Goal: Task Accomplishment & Management: Manage account settings

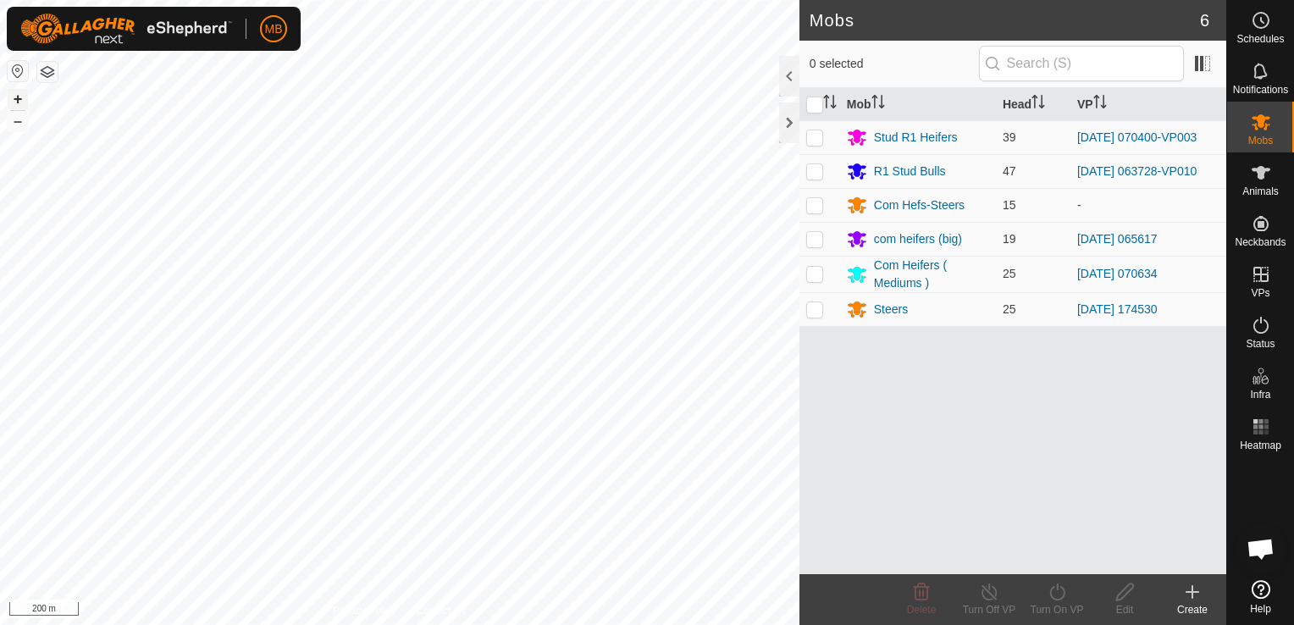
click at [20, 100] on button "+" at bounding box center [18, 99] width 20 height 20
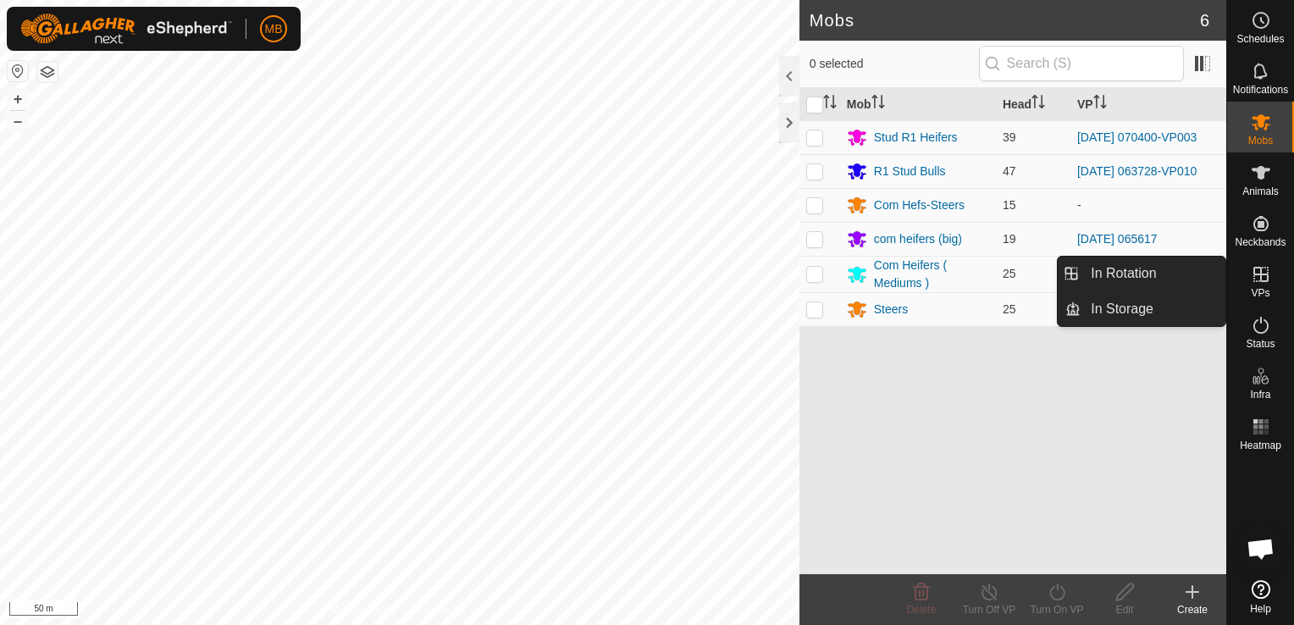
click at [1256, 301] on div "VPs" at bounding box center [1260, 279] width 67 height 51
drag, startPoint x: 1258, startPoint y: 283, endPoint x: 1194, endPoint y: 281, distance: 64.4
click at [1226, 281] on es-menu-bar "Schedules Notifications Mobs Animals Neckbands VPs Status Infra Heatmap Help In…" at bounding box center [1260, 312] width 68 height 625
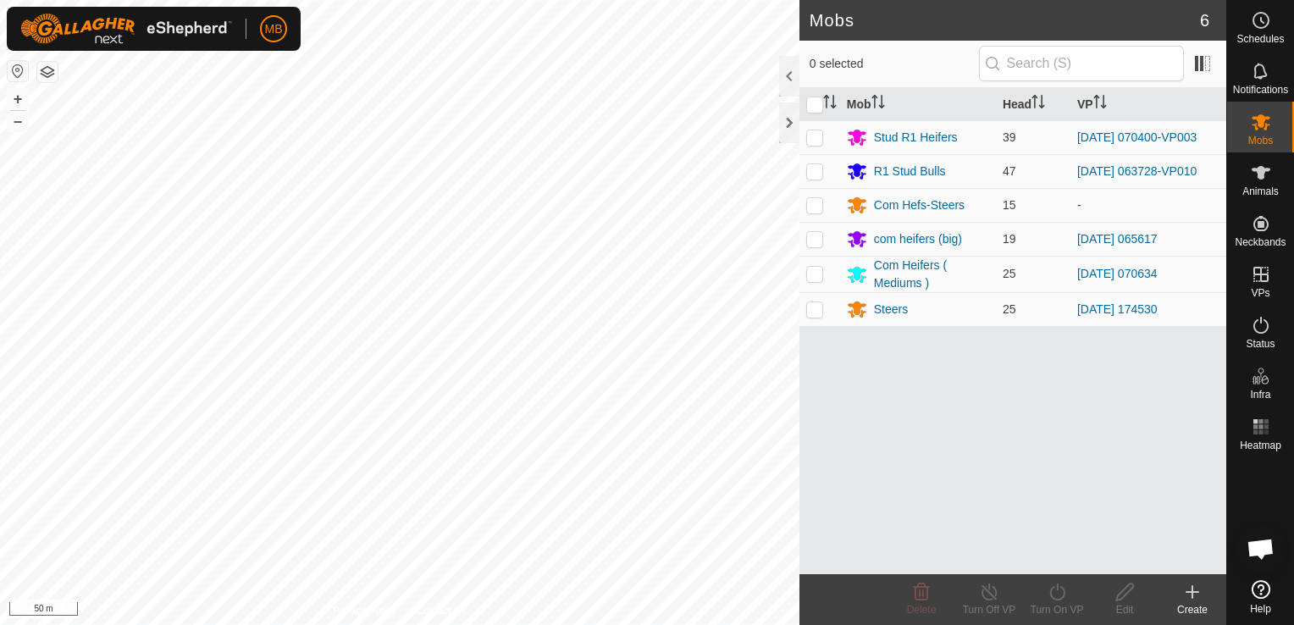
click at [1194, 281] on td "[DATE] 070634" at bounding box center [1148, 274] width 156 height 36
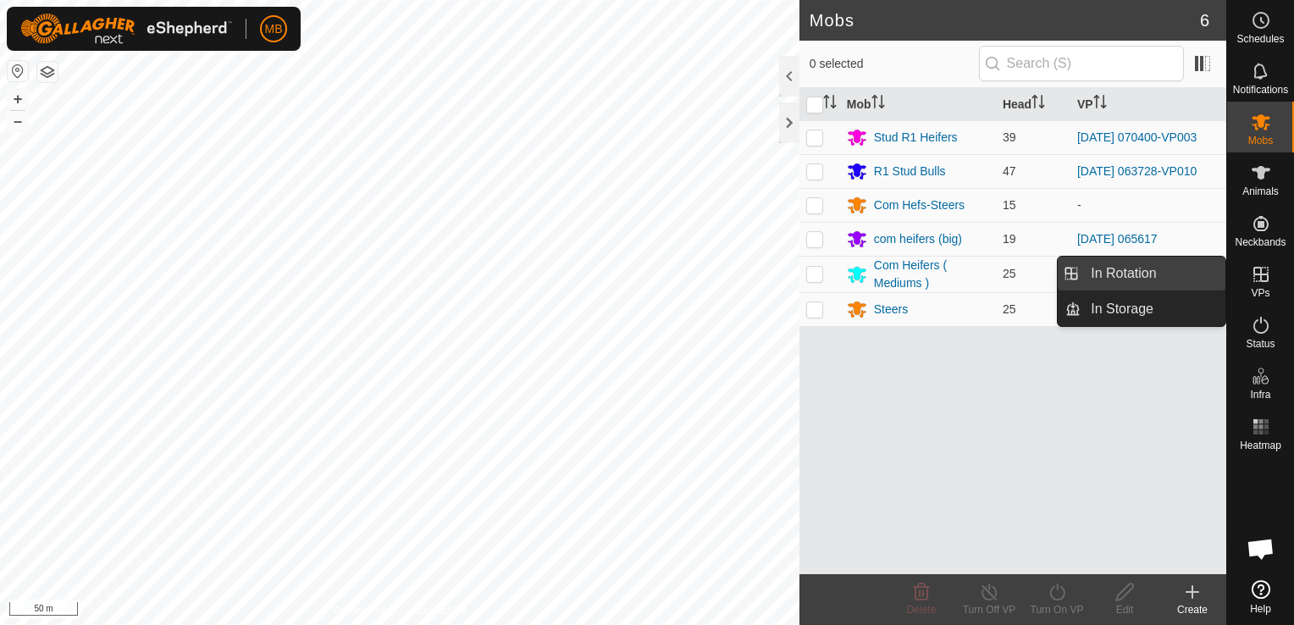
click at [1199, 277] on link "In Rotation" at bounding box center [1152, 274] width 145 height 34
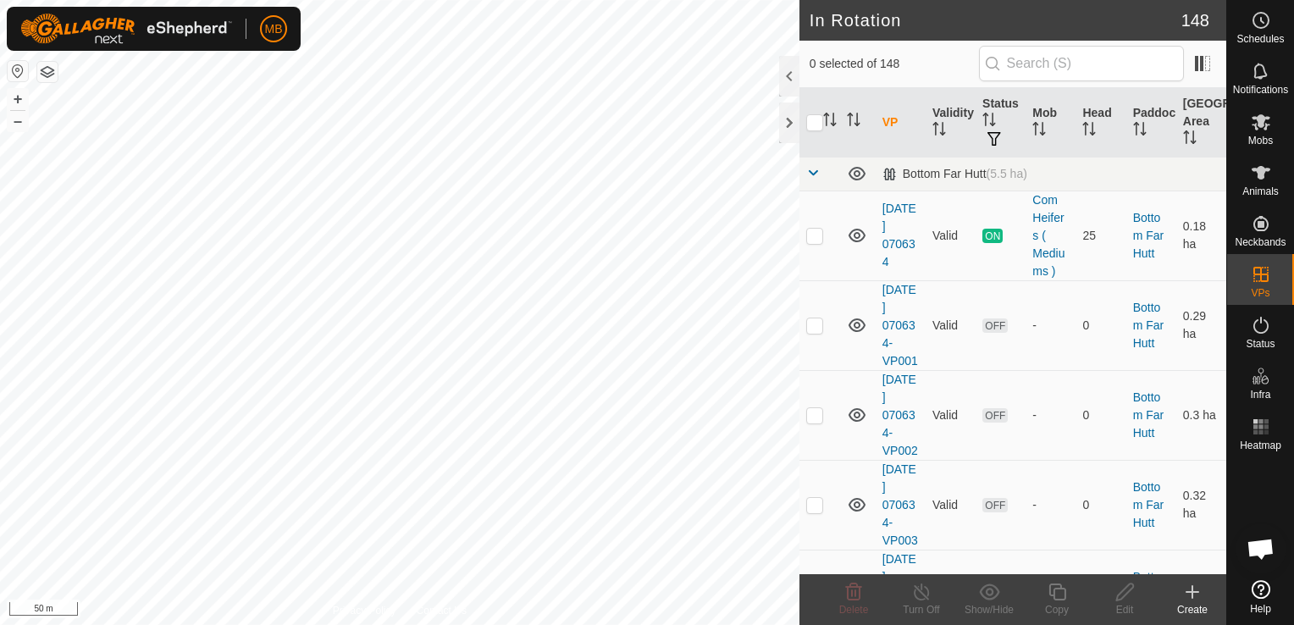
click at [1193, 603] on div "Create" at bounding box center [1192, 609] width 68 height 15
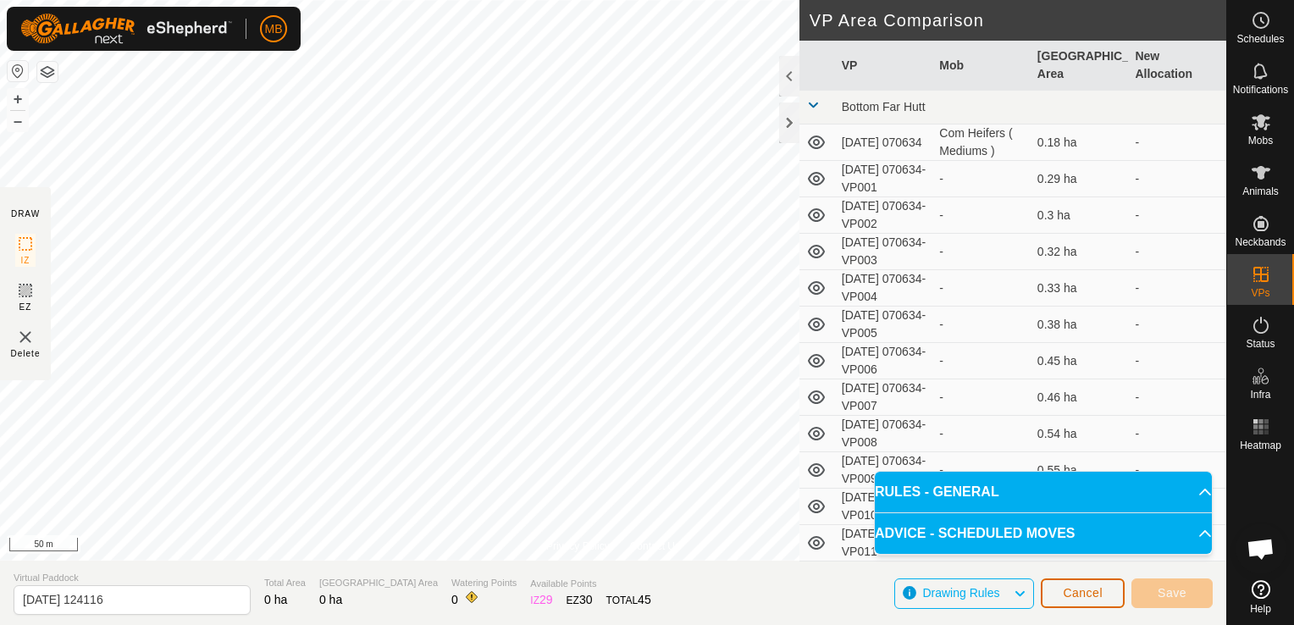
click at [1112, 601] on button "Cancel" at bounding box center [1082, 593] width 84 height 30
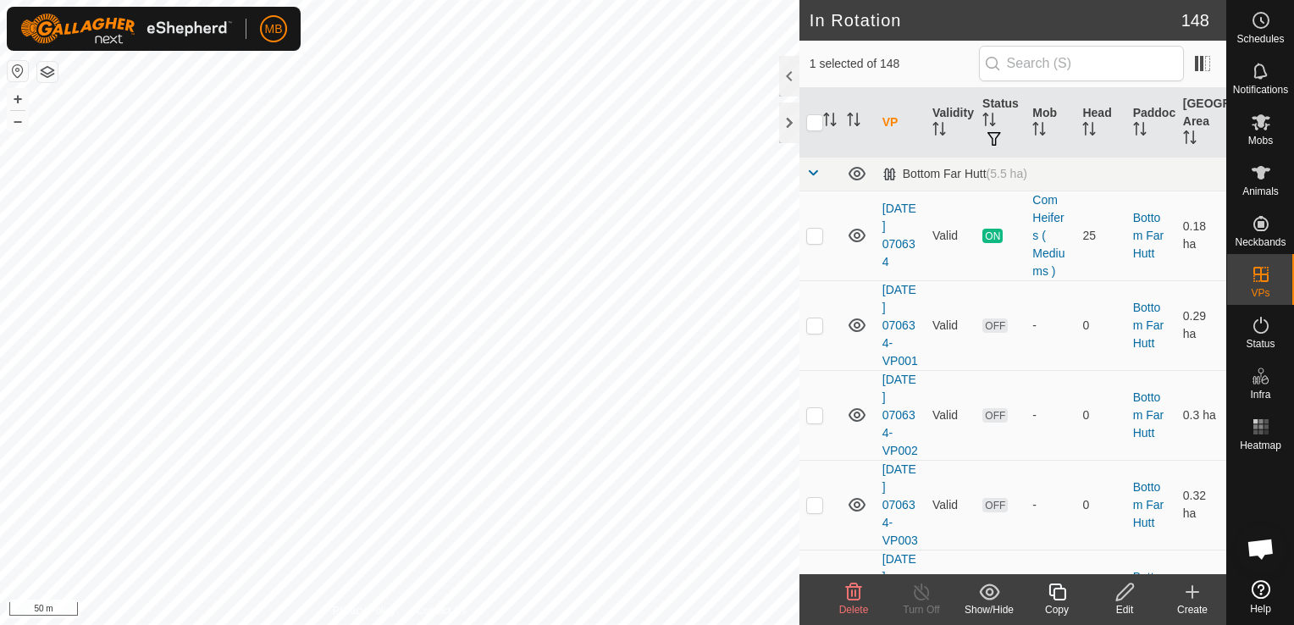
checkbox input "true"
checkbox input "false"
click at [858, 595] on icon at bounding box center [853, 592] width 20 height 20
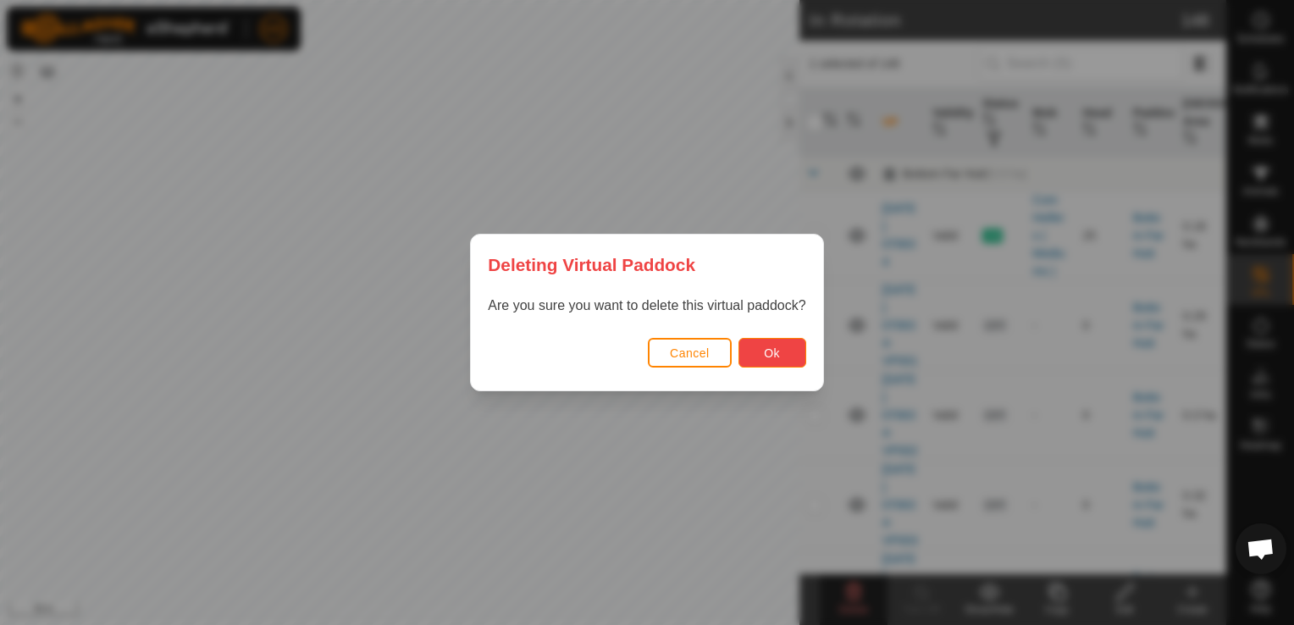
click at [774, 347] on span "Ok" at bounding box center [772, 353] width 16 height 14
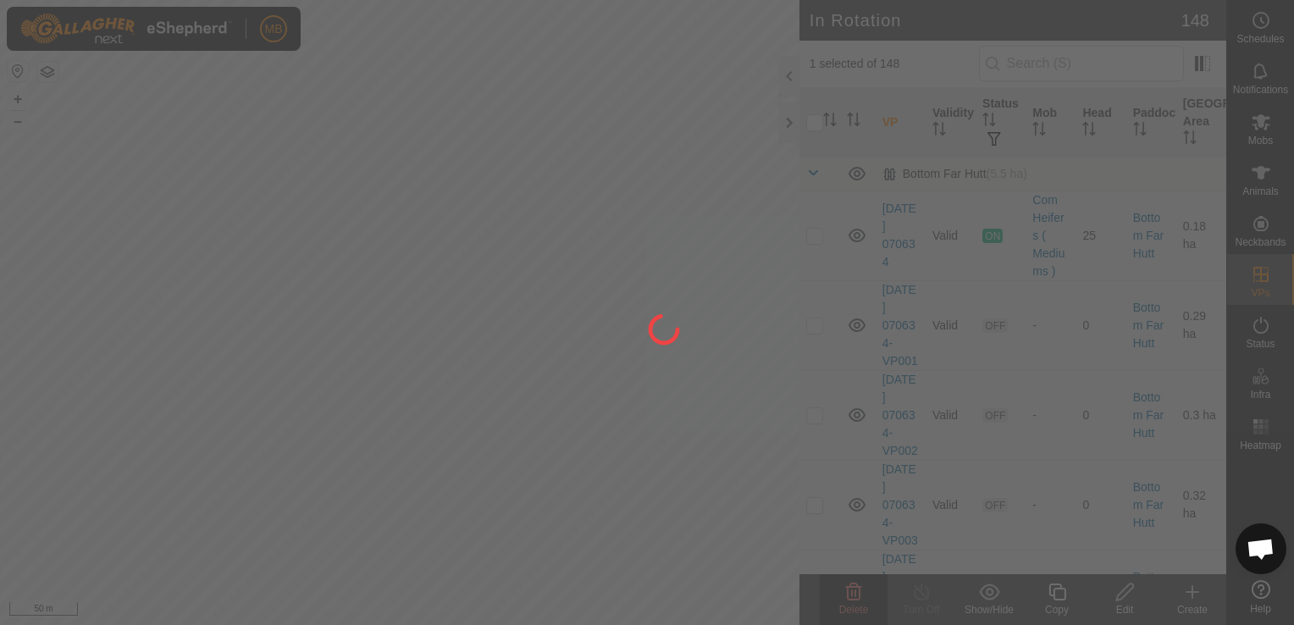
checkbox input "false"
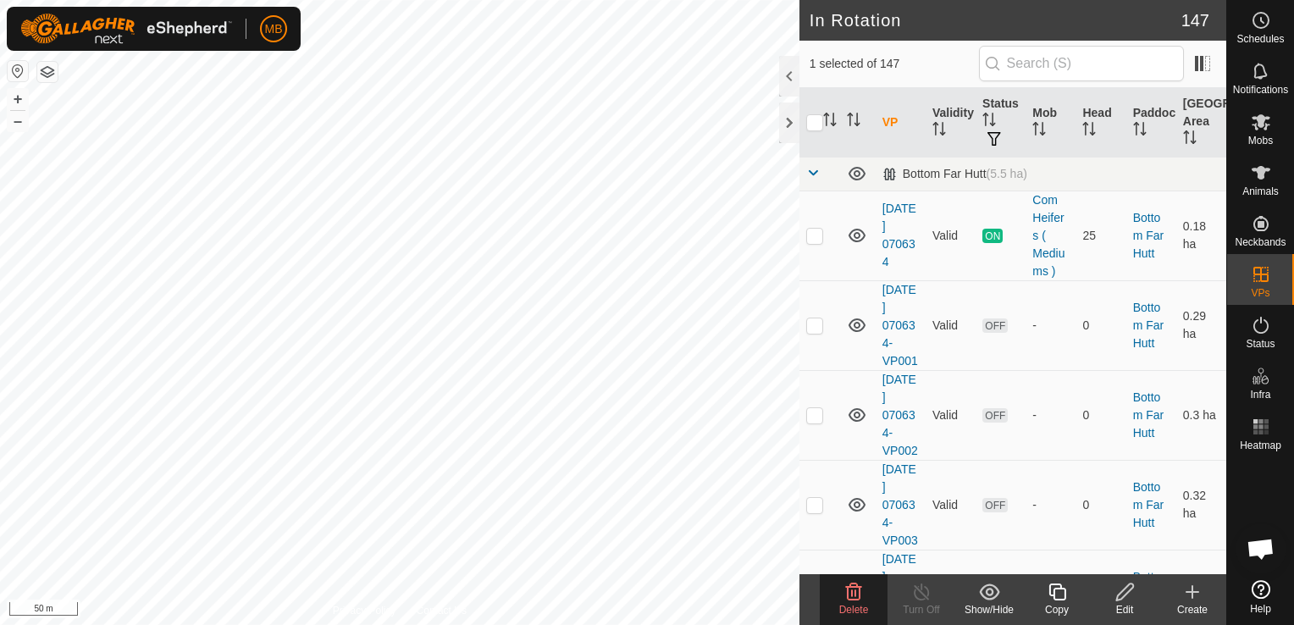
click at [847, 592] on icon at bounding box center [854, 591] width 16 height 17
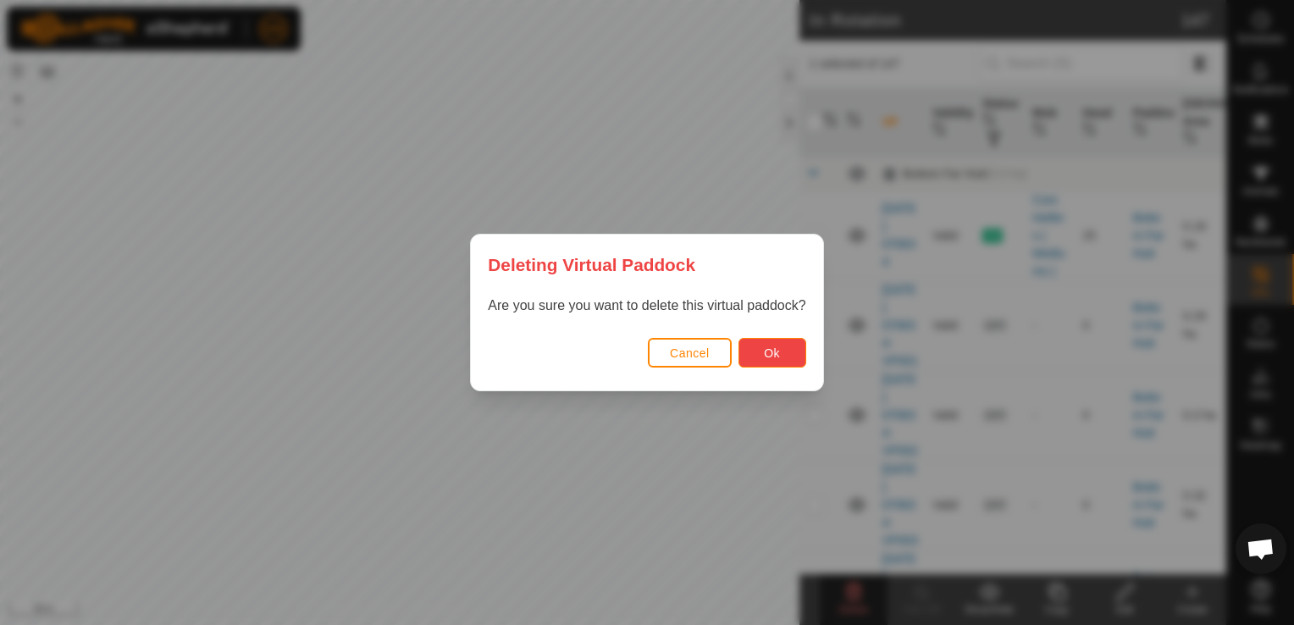
click at [775, 359] on span "Ok" at bounding box center [772, 353] width 16 height 14
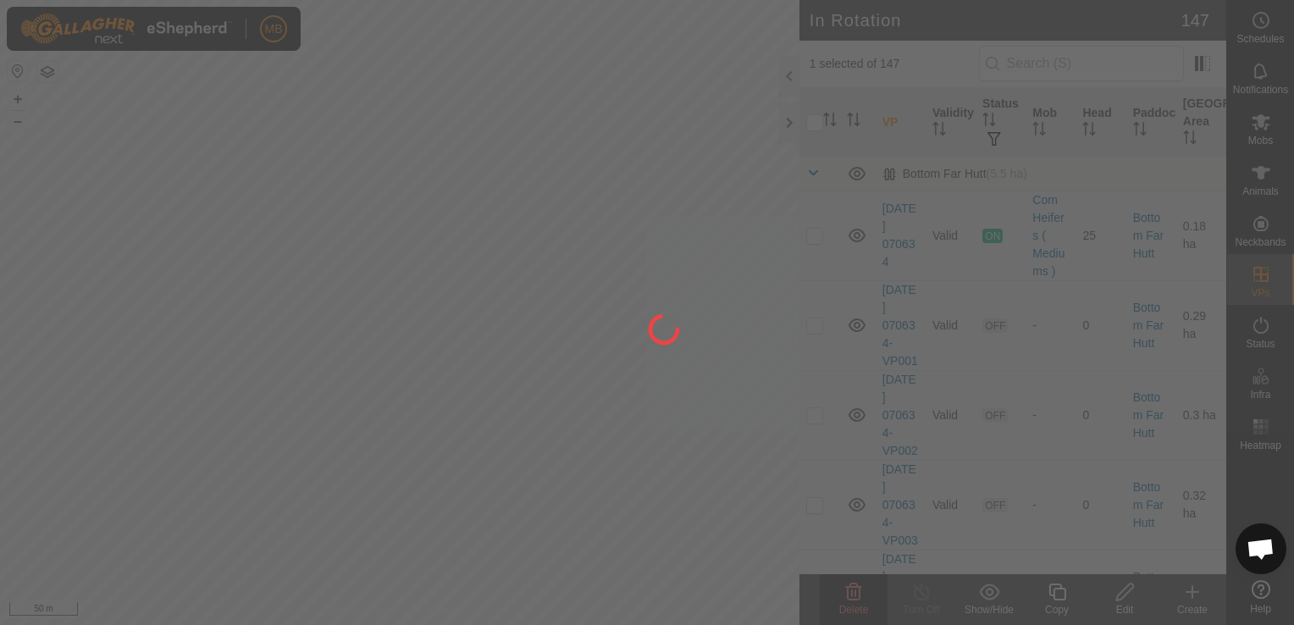
checkbox input "false"
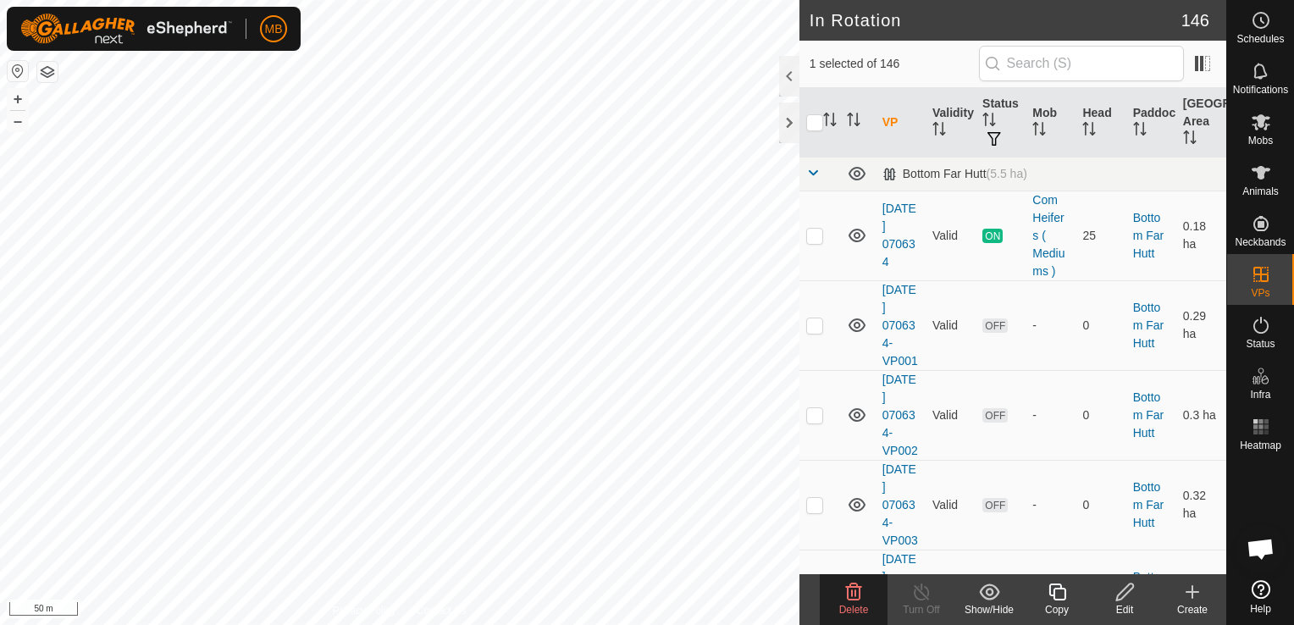
click at [857, 602] on div "Delete" at bounding box center [853, 609] width 68 height 15
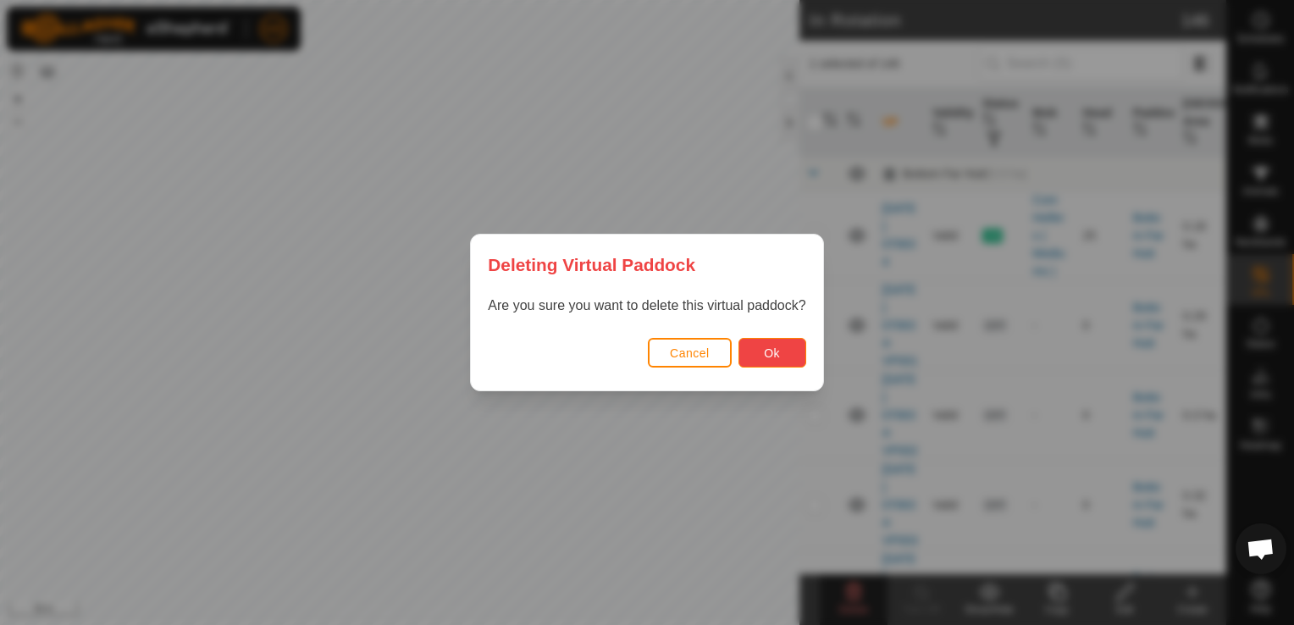
click at [766, 346] on span "Ok" at bounding box center [772, 353] width 16 height 14
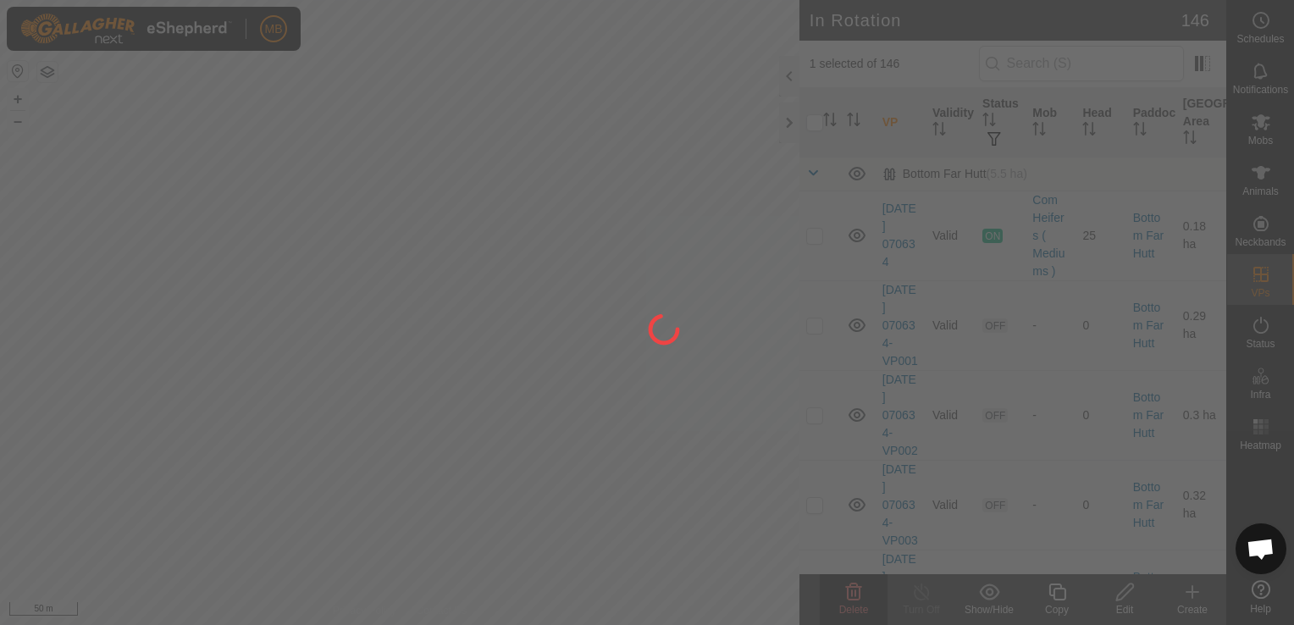
checkbox input "false"
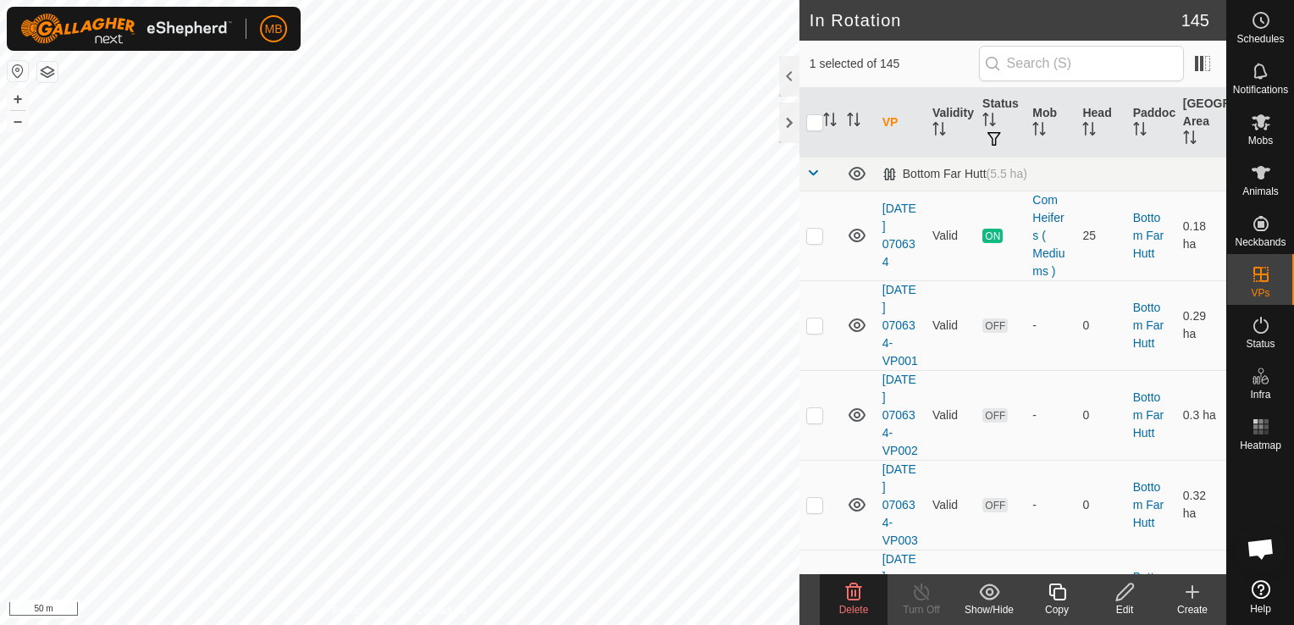
click at [839, 604] on span "Delete" at bounding box center [854, 610] width 30 height 12
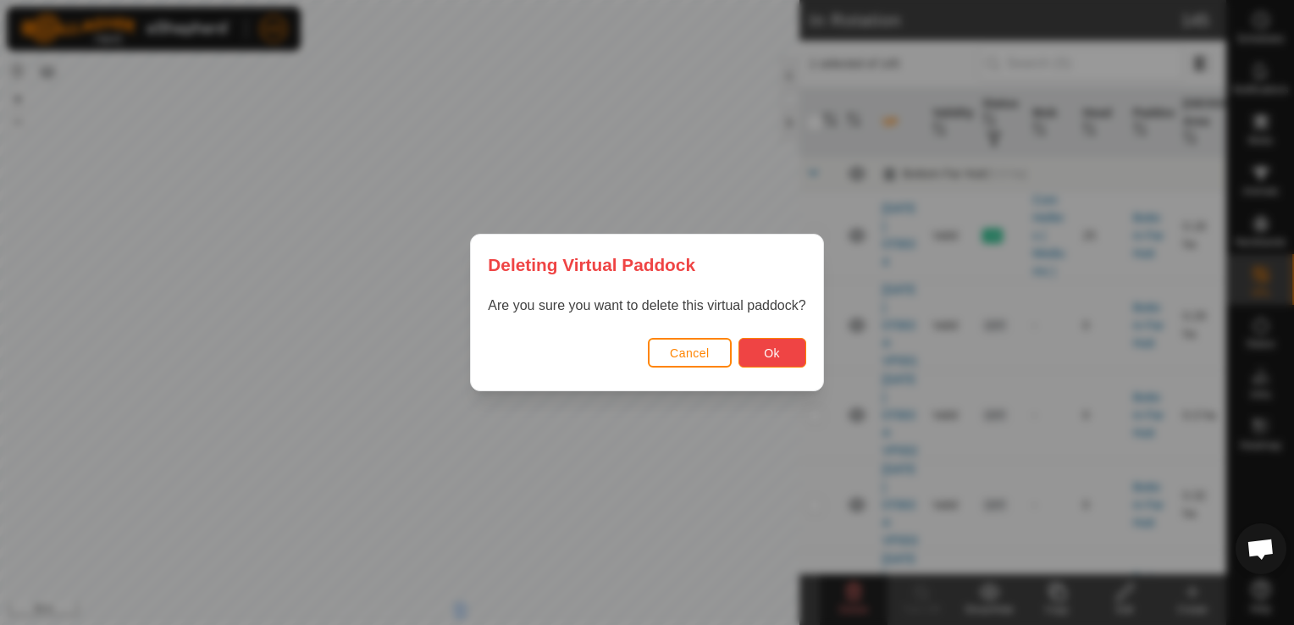
click at [752, 355] on button "Ok" at bounding box center [772, 353] width 68 height 30
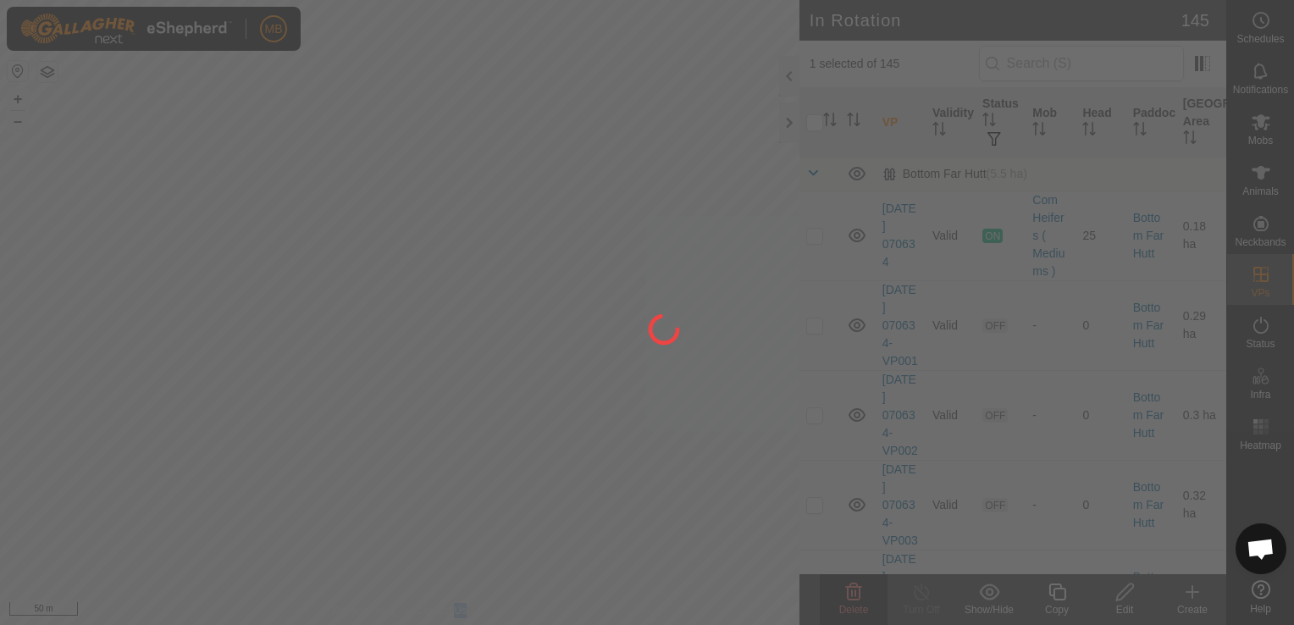
checkbox input "false"
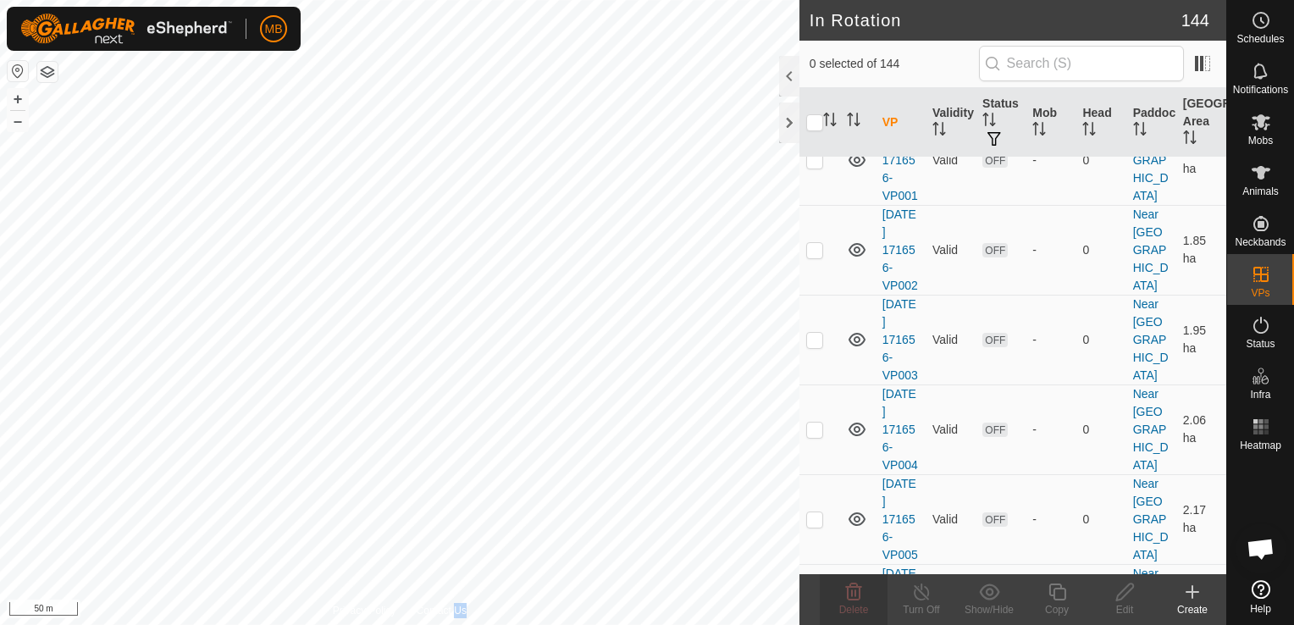
scroll to position [2005, 0]
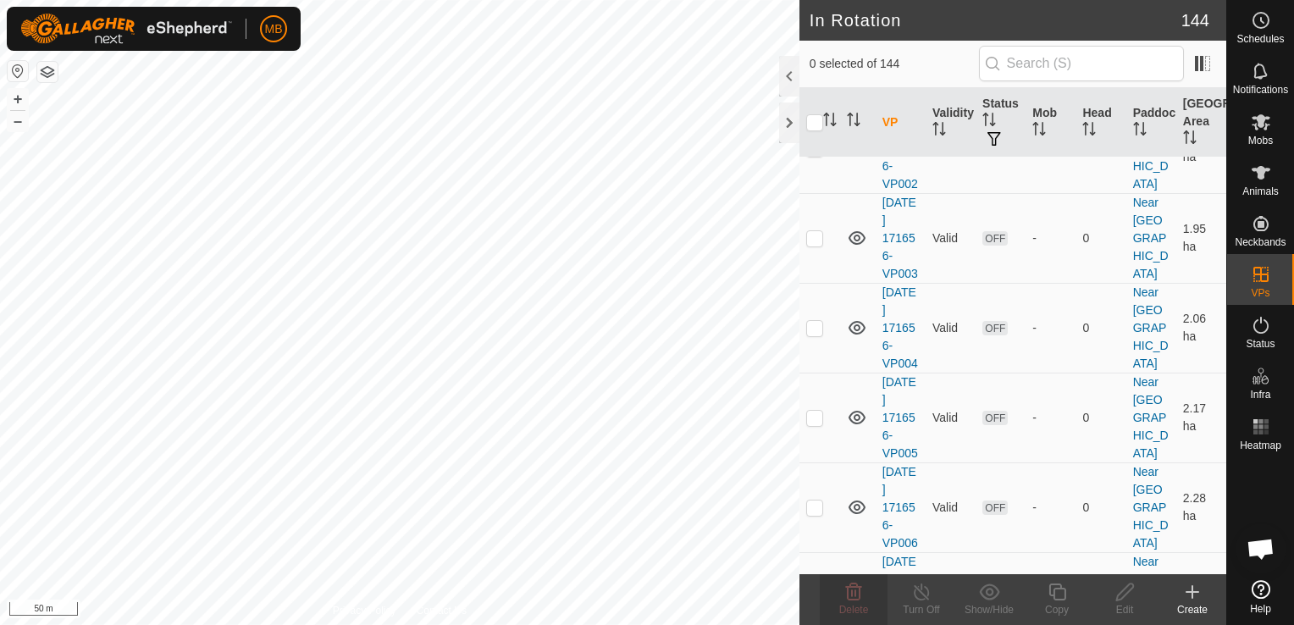
checkbox input "true"
click at [814, 103] on td at bounding box center [819, 59] width 41 height 90
checkbox input "true"
click at [814, 155] on p-checkbox at bounding box center [814, 148] width 17 height 14
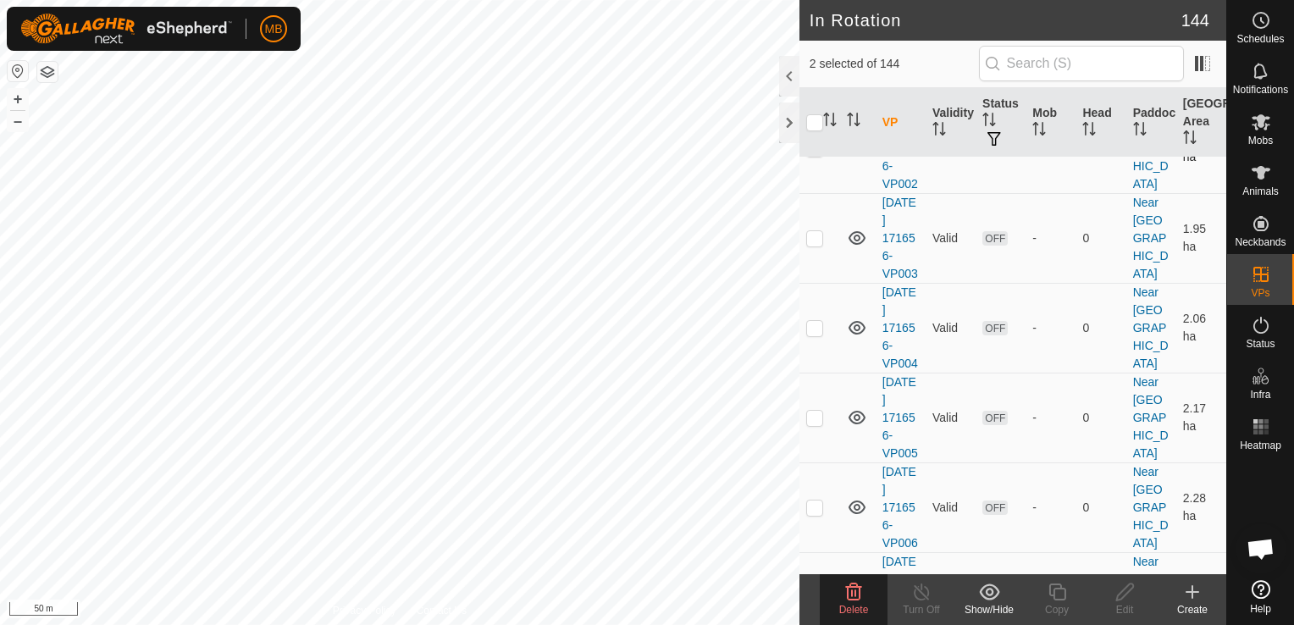
checkbox input "true"
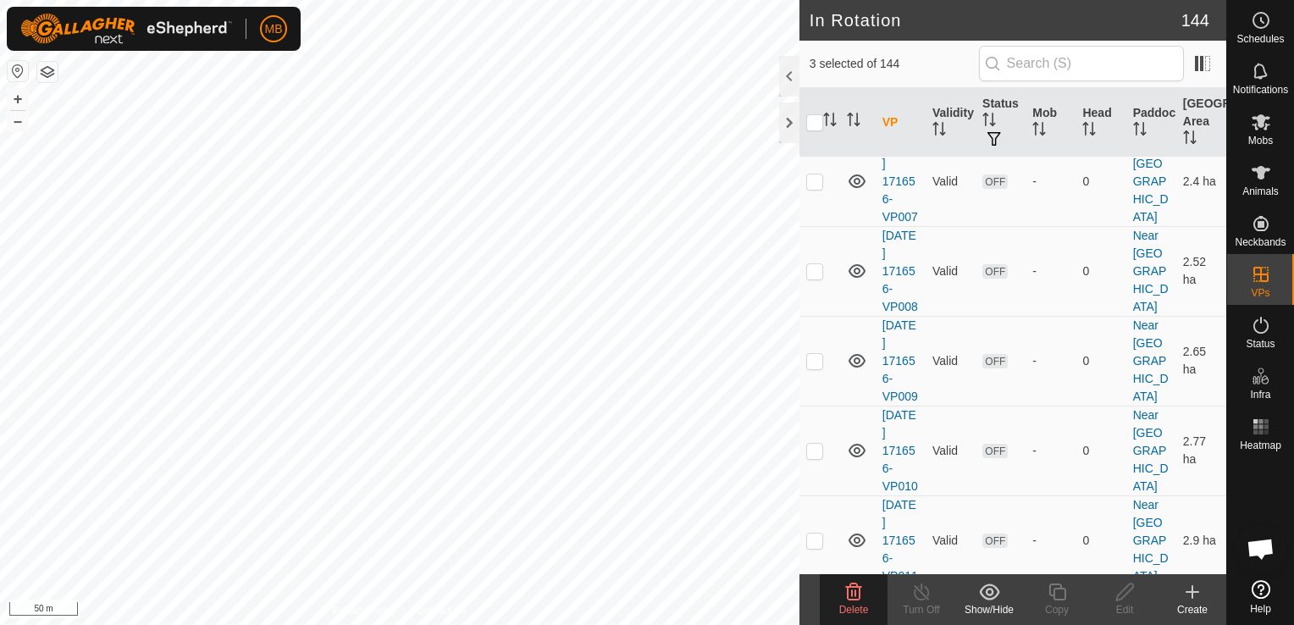
scroll to position [2423, 0]
checkbox input "true"
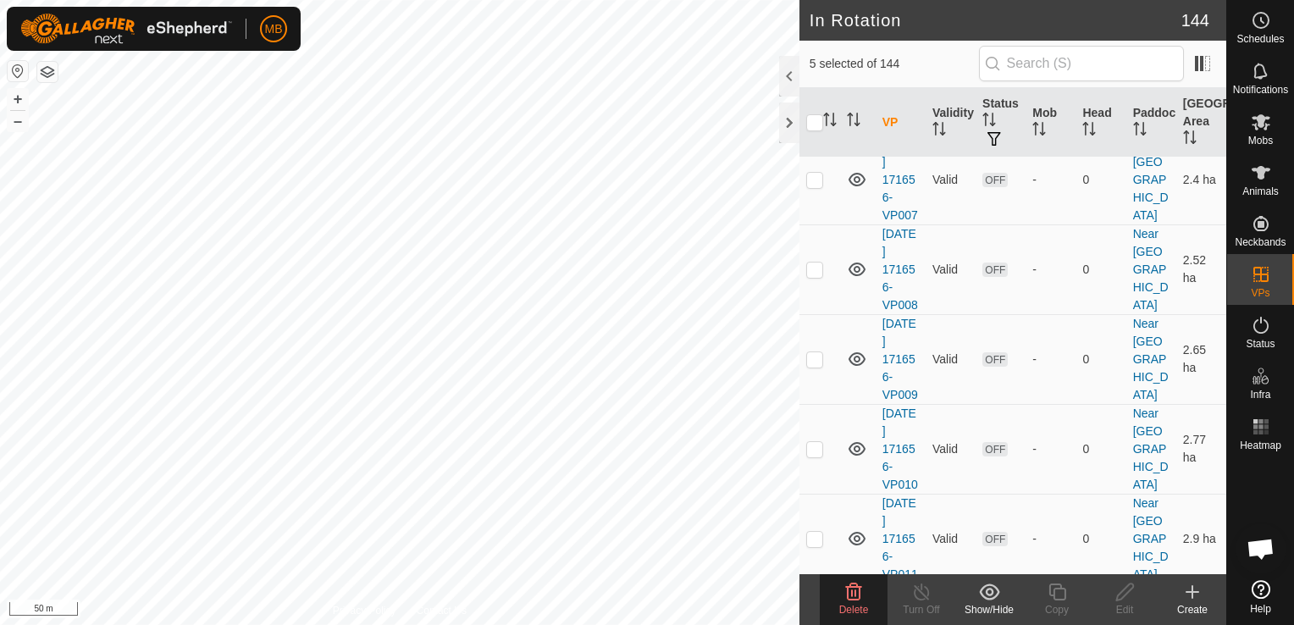
click at [814, 45] on td at bounding box center [819, 0] width 41 height 90
checkbox input "true"
click at [819, 97] on p-checkbox at bounding box center [814, 90] width 17 height 14
checkbox input "true"
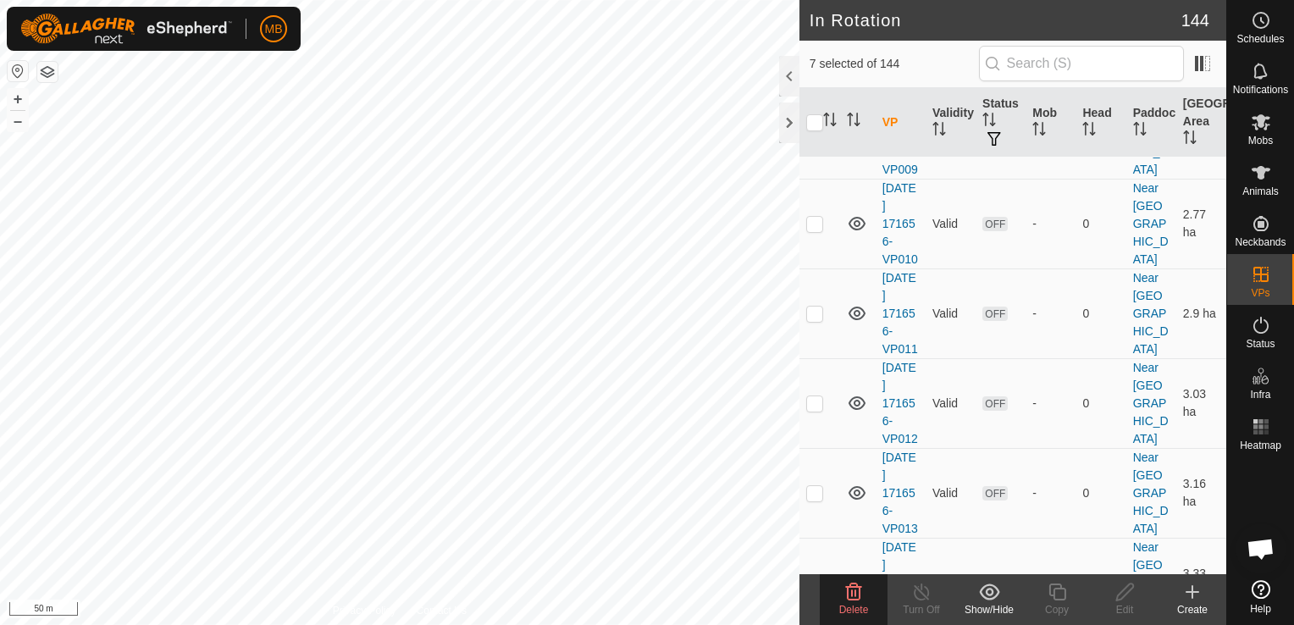
scroll to position [2659, 0]
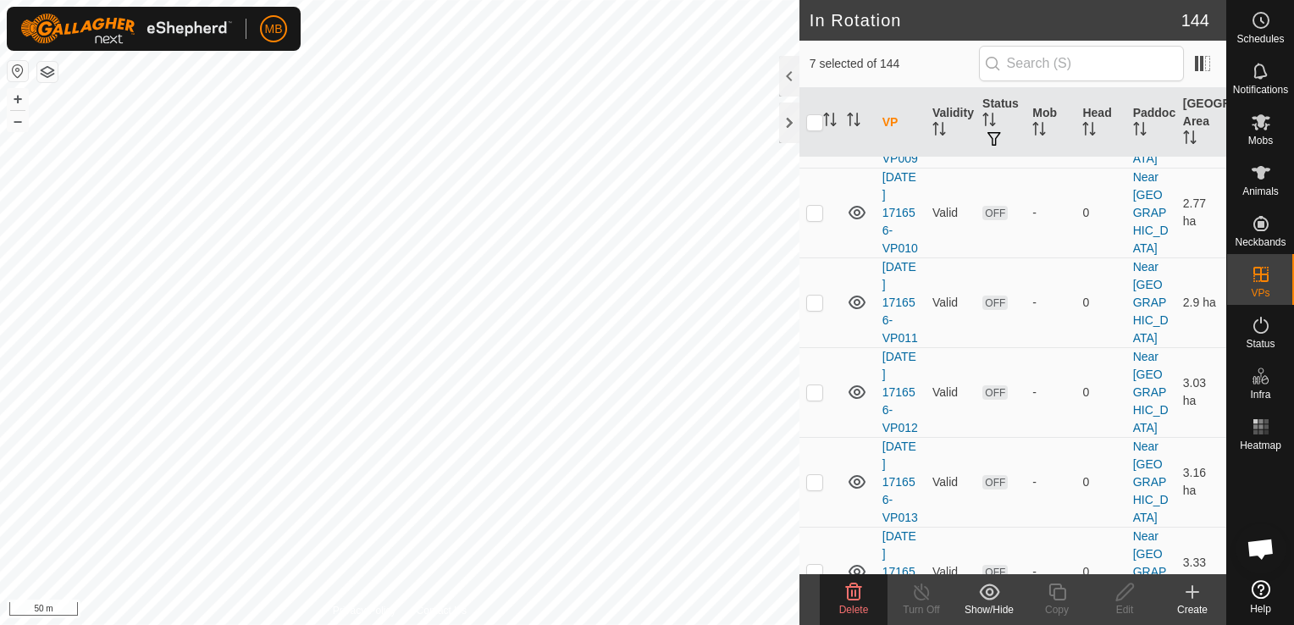
checkbox input "true"
click at [819, 40] on p-checkbox at bounding box center [814, 33] width 17 height 14
checkbox input "true"
click at [817, 130] on p-checkbox at bounding box center [814, 123] width 17 height 14
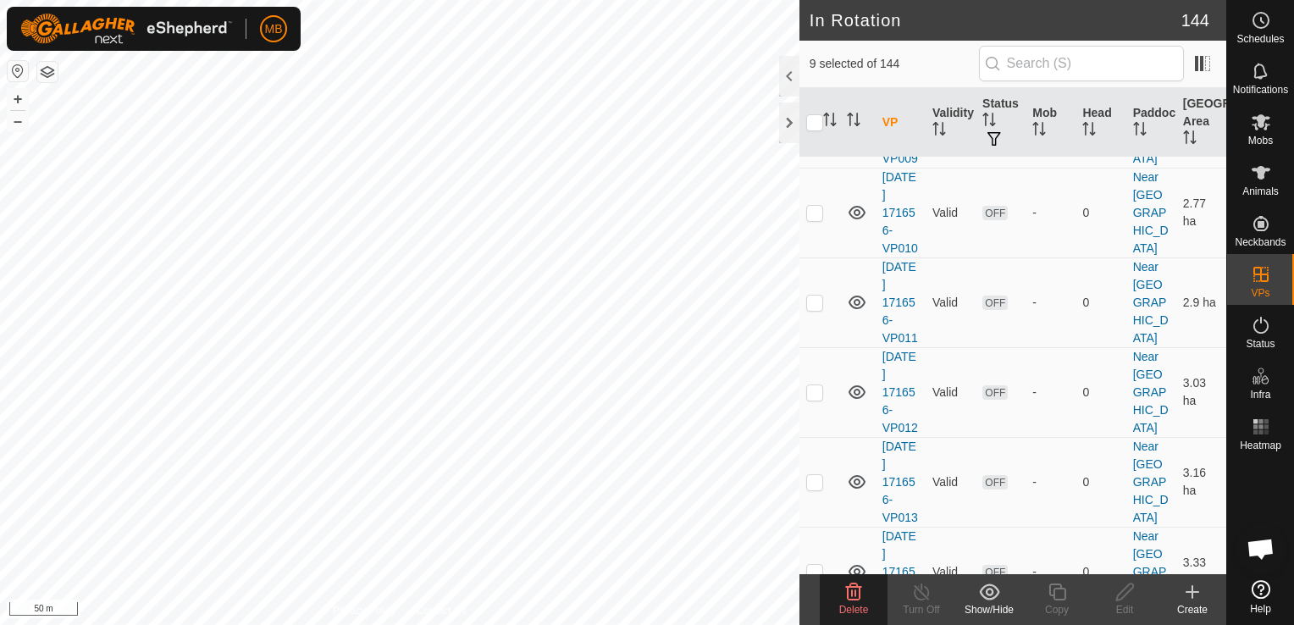
checkbox input "true"
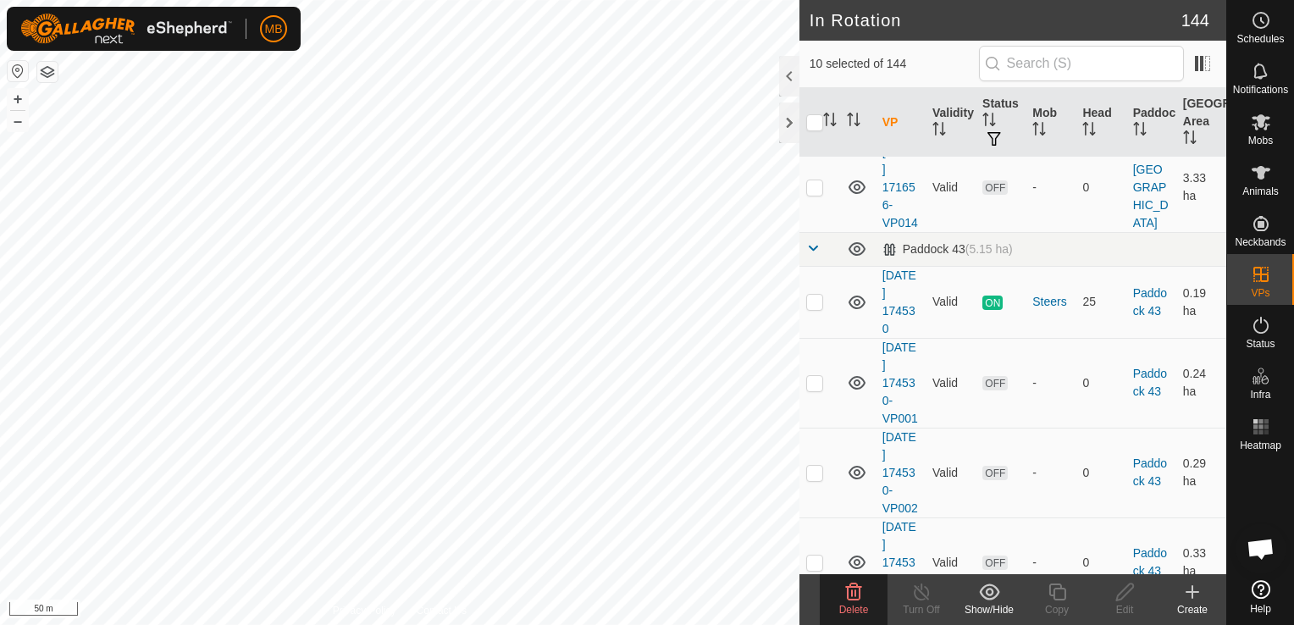
scroll to position [3100, 0]
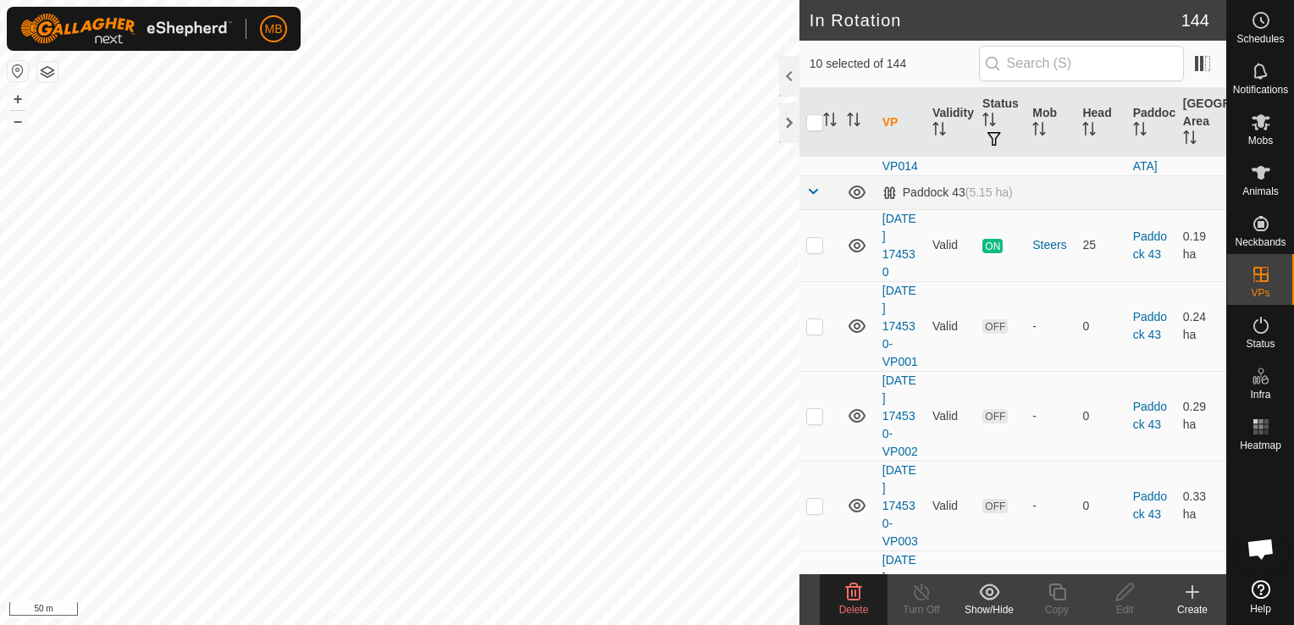
checkbox input "true"
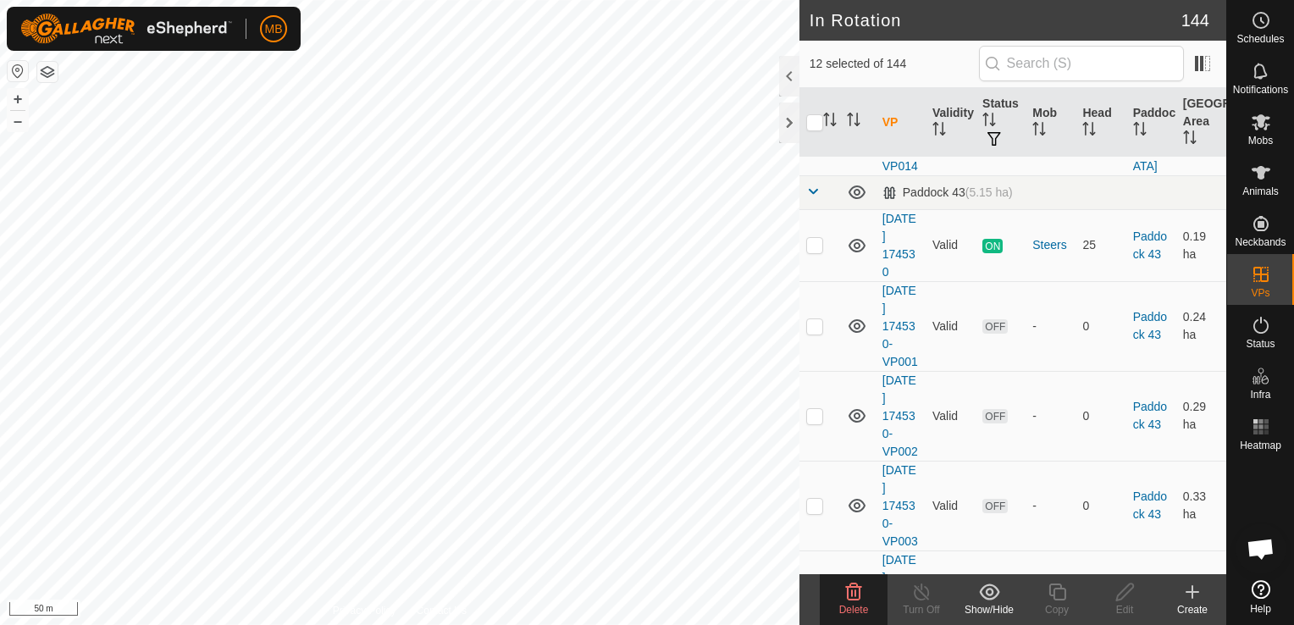
checkbox input "true"
click at [815, 47] on p-checkbox at bounding box center [814, 41] width 17 height 14
checkbox input "true"
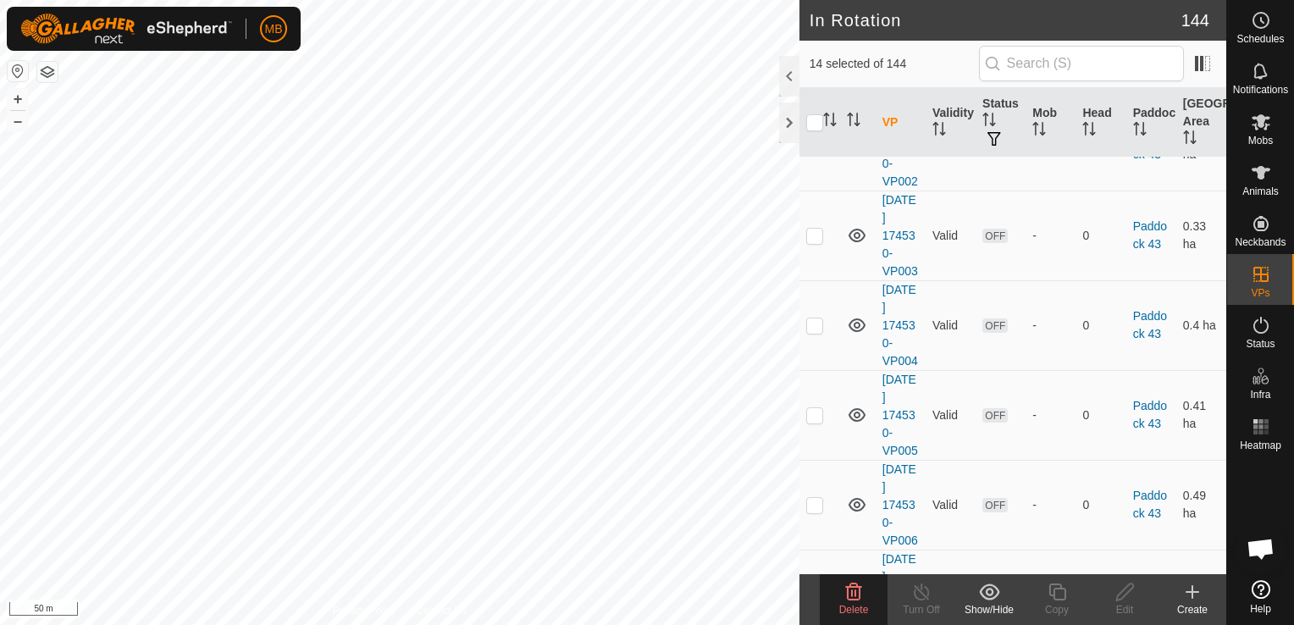
scroll to position [3371, 0]
checkbox input "true"
click at [848, 599] on icon at bounding box center [854, 591] width 16 height 17
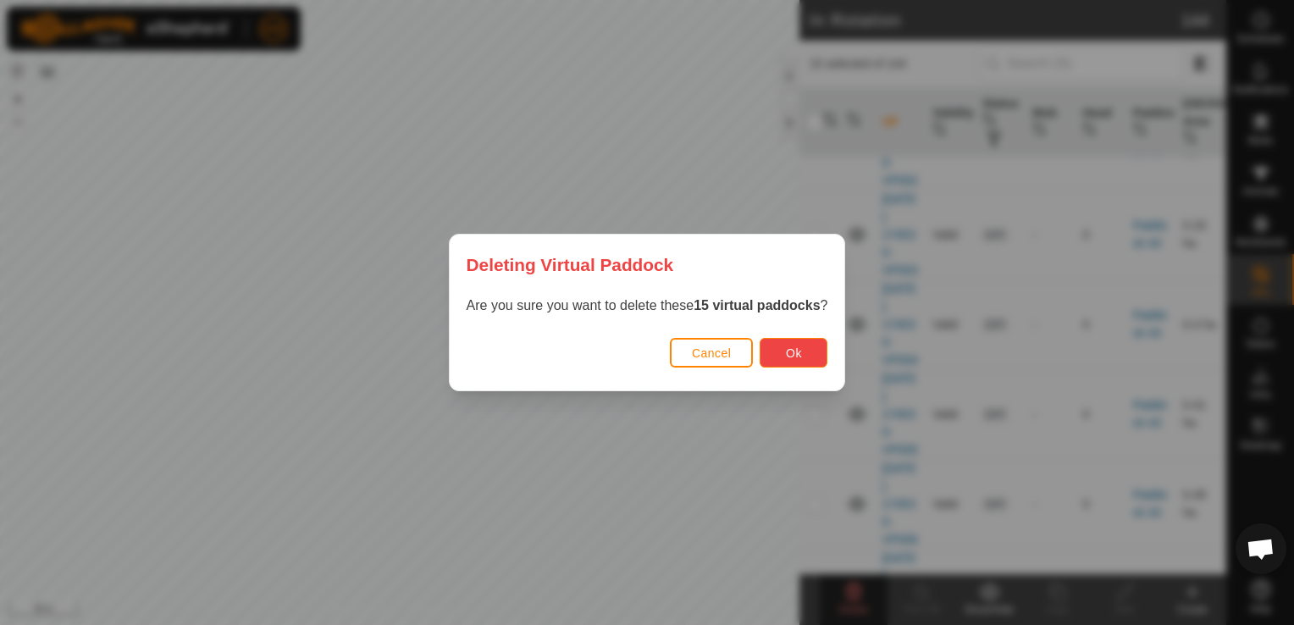
click at [779, 353] on button "Ok" at bounding box center [793, 353] width 68 height 30
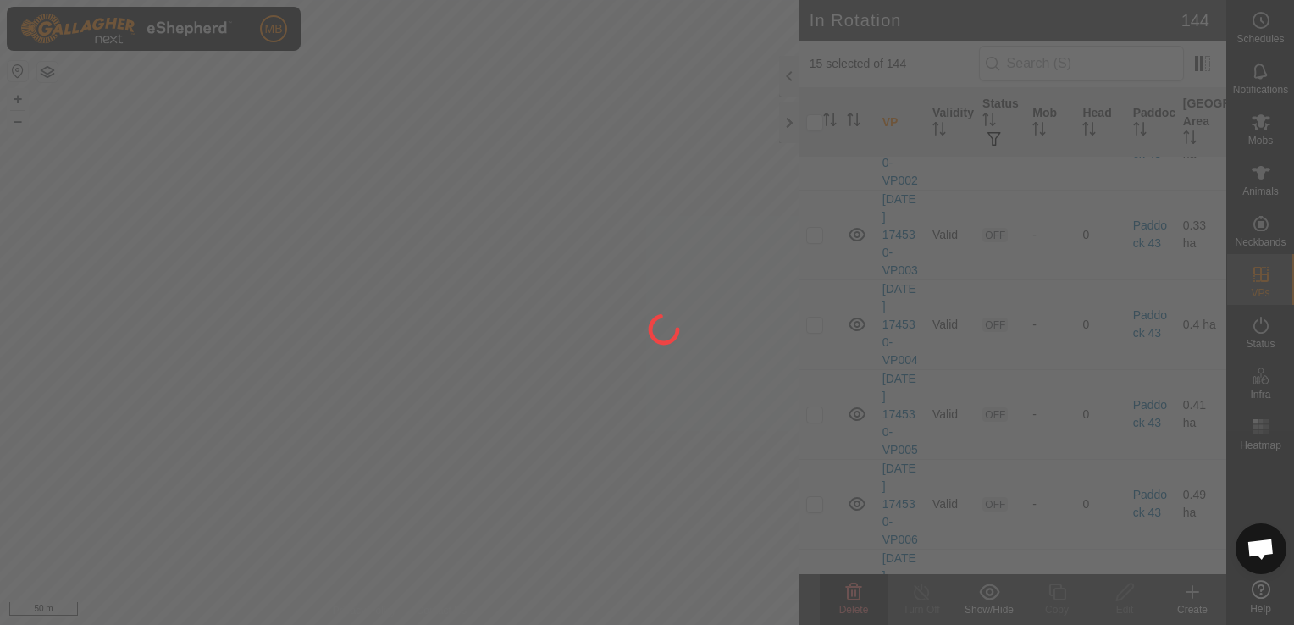
checkbox input "false"
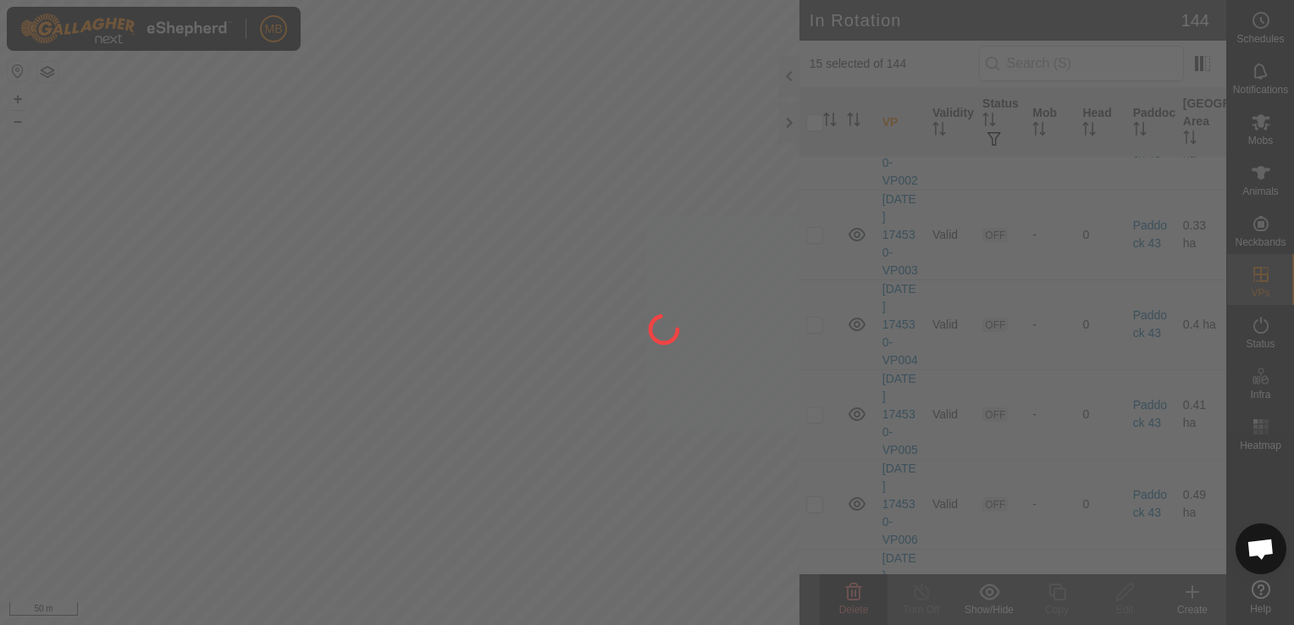
checkbox input "false"
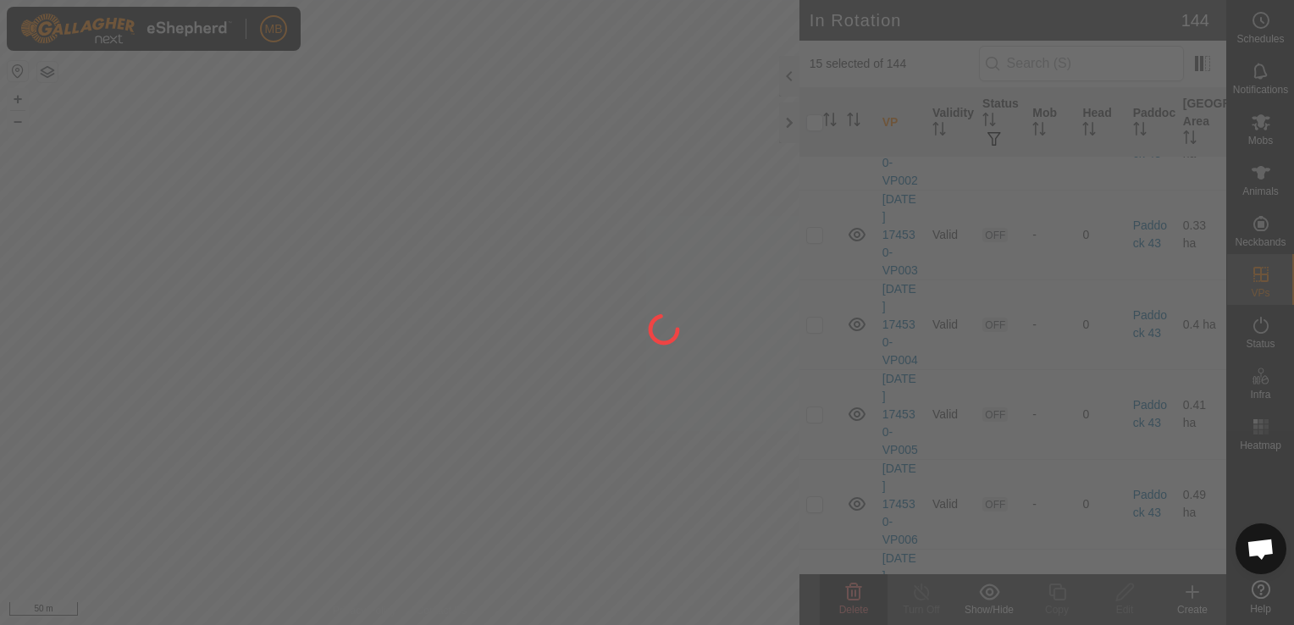
checkbox input "false"
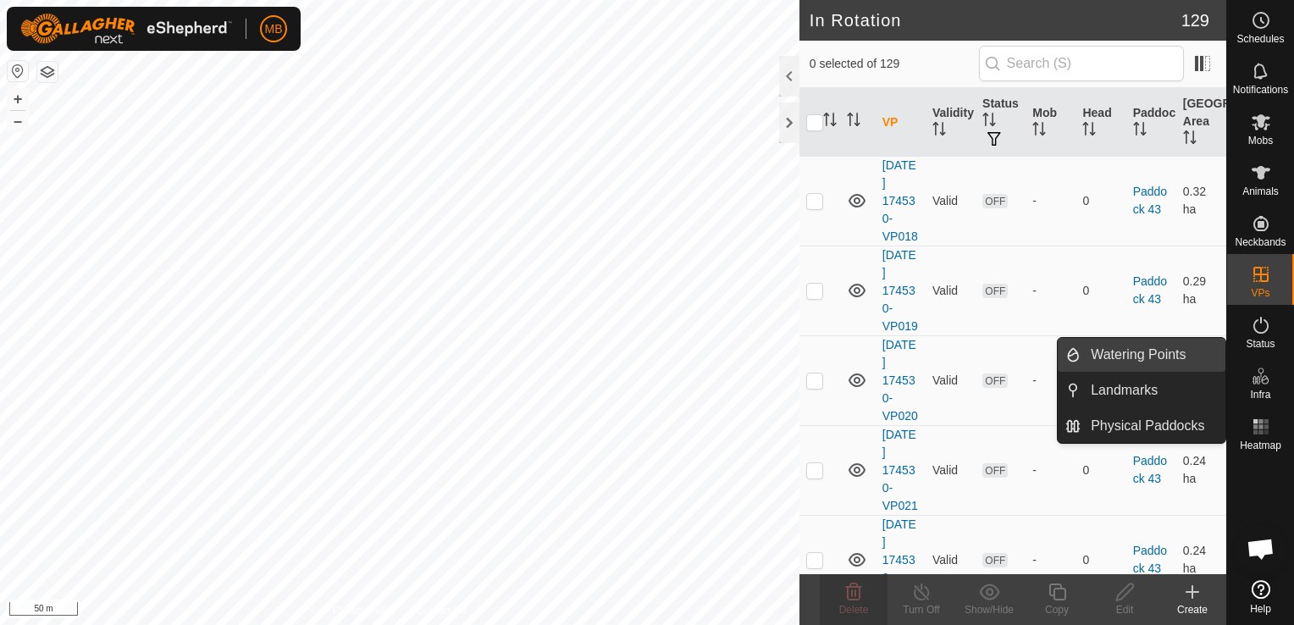
click at [1148, 357] on link "Watering Points" at bounding box center [1152, 355] width 145 height 34
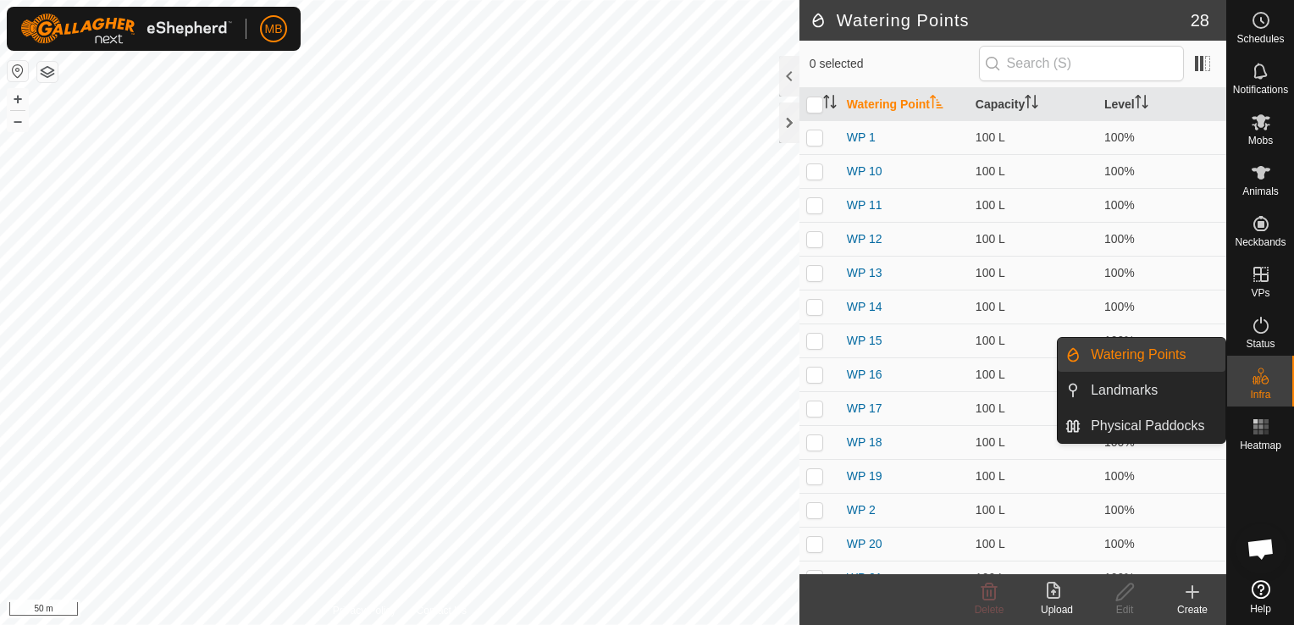
click at [1148, 357] on link "Watering Points" at bounding box center [1152, 355] width 145 height 34
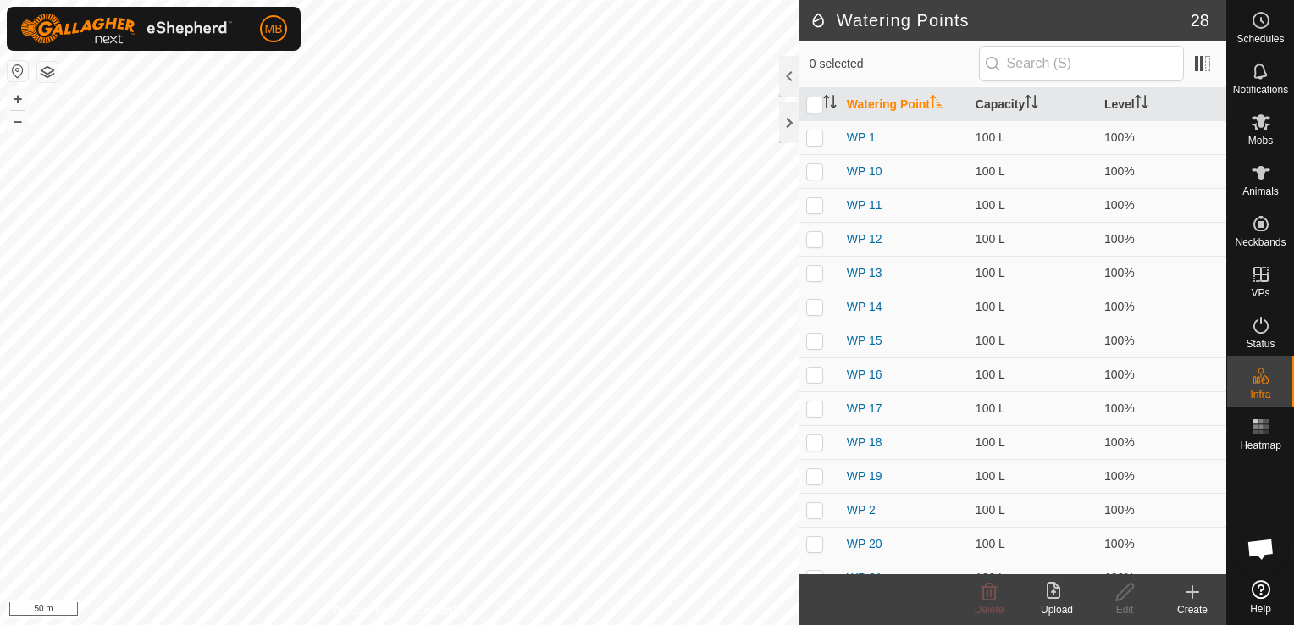
click at [1189, 607] on div "Create" at bounding box center [1192, 609] width 68 height 15
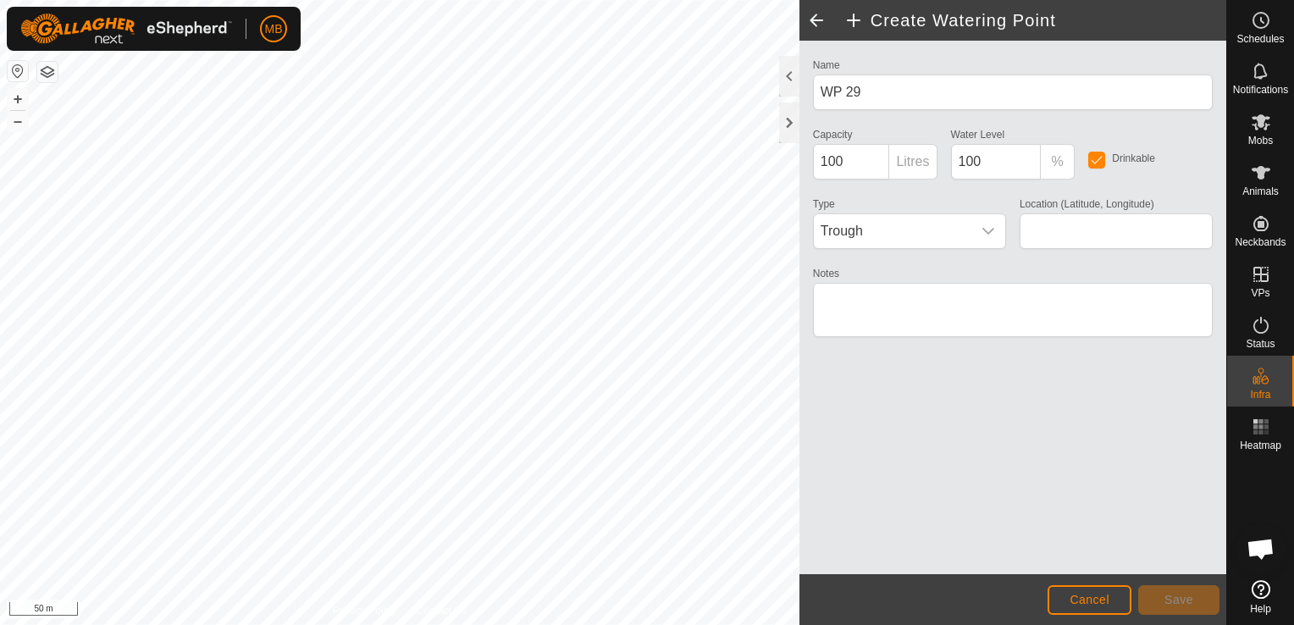
type input "-41.090861, 175.698409"
click at [1165, 604] on span "Save" at bounding box center [1178, 600] width 29 height 14
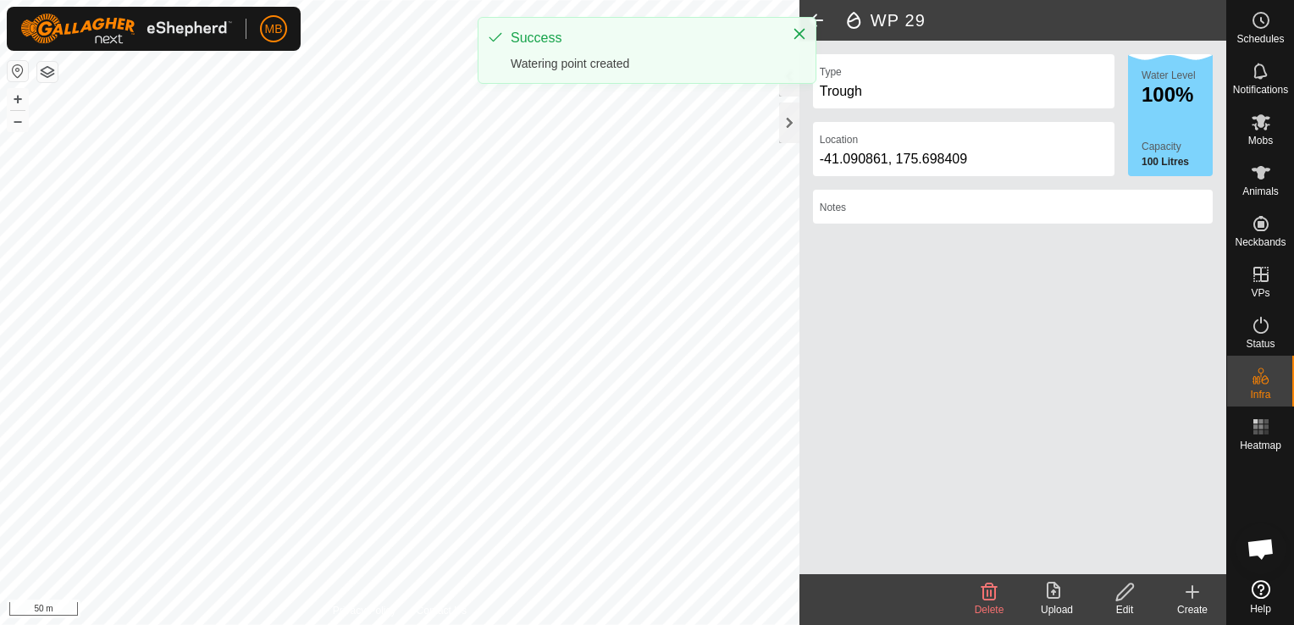
click at [1190, 603] on div "Create" at bounding box center [1192, 609] width 68 height 15
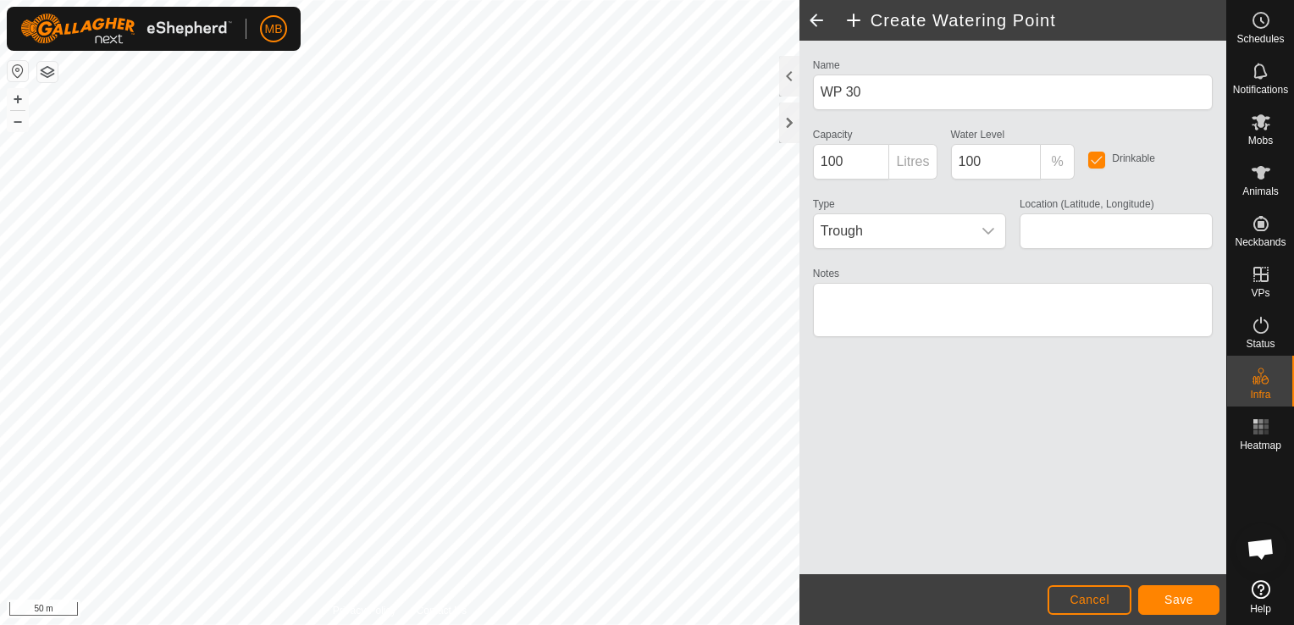
type input "-41.091275, 175.698093"
click at [1161, 603] on button "Save" at bounding box center [1178, 600] width 81 height 30
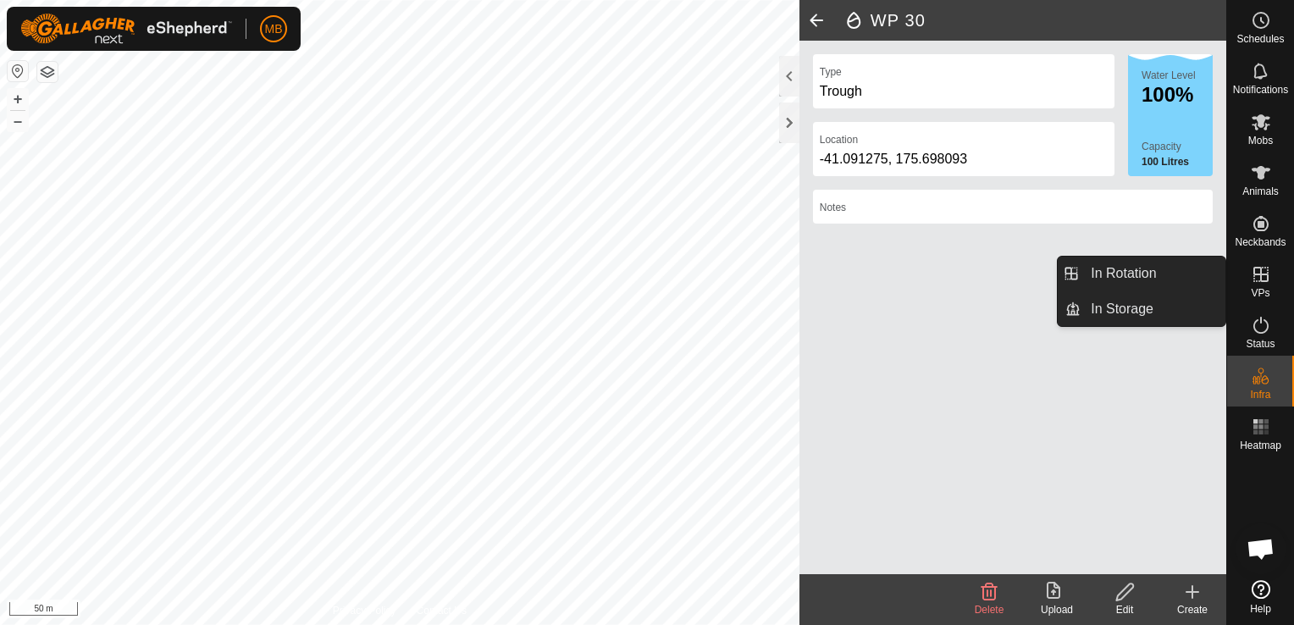
click at [1258, 275] on icon at bounding box center [1260, 274] width 20 height 20
click at [1183, 269] on link "In Rotation" at bounding box center [1152, 274] width 145 height 34
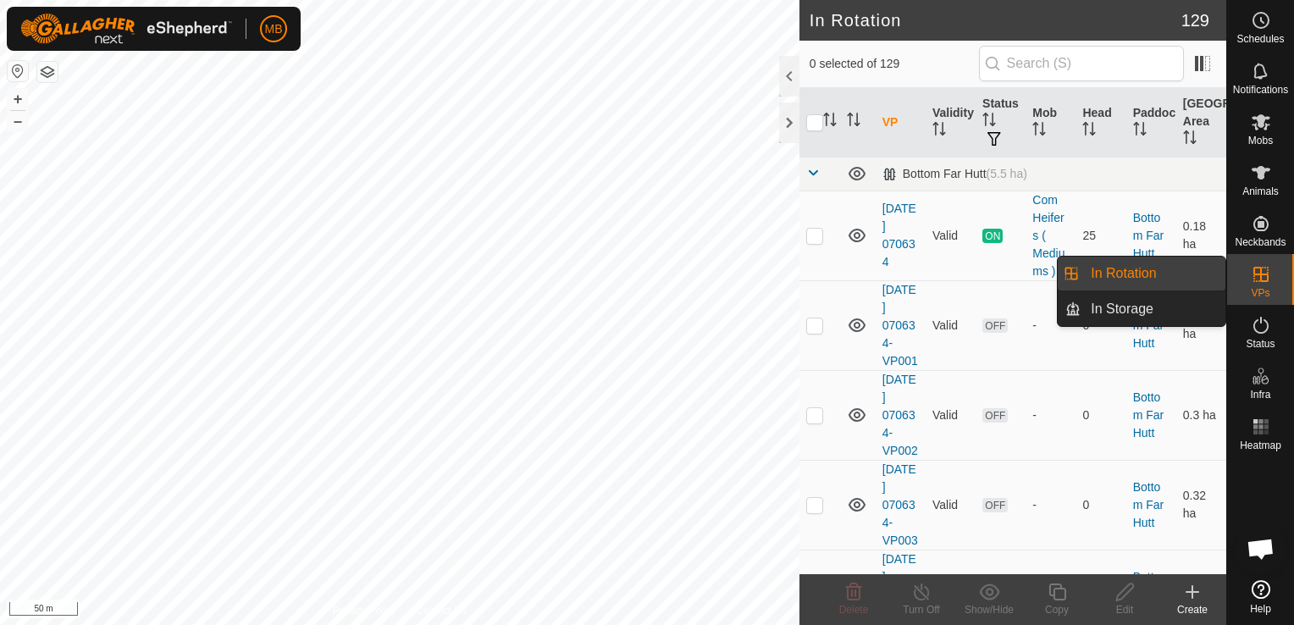
click at [1127, 267] on link "In Rotation" at bounding box center [1152, 274] width 145 height 34
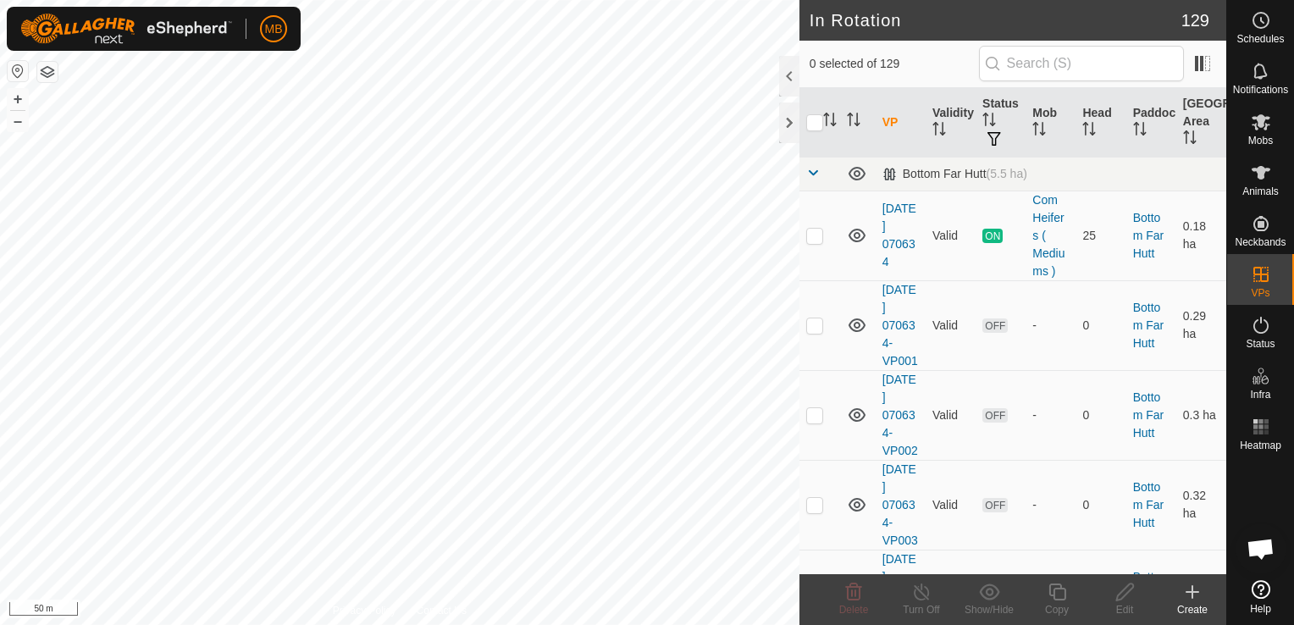
click at [1192, 603] on div "Create" at bounding box center [1192, 609] width 68 height 15
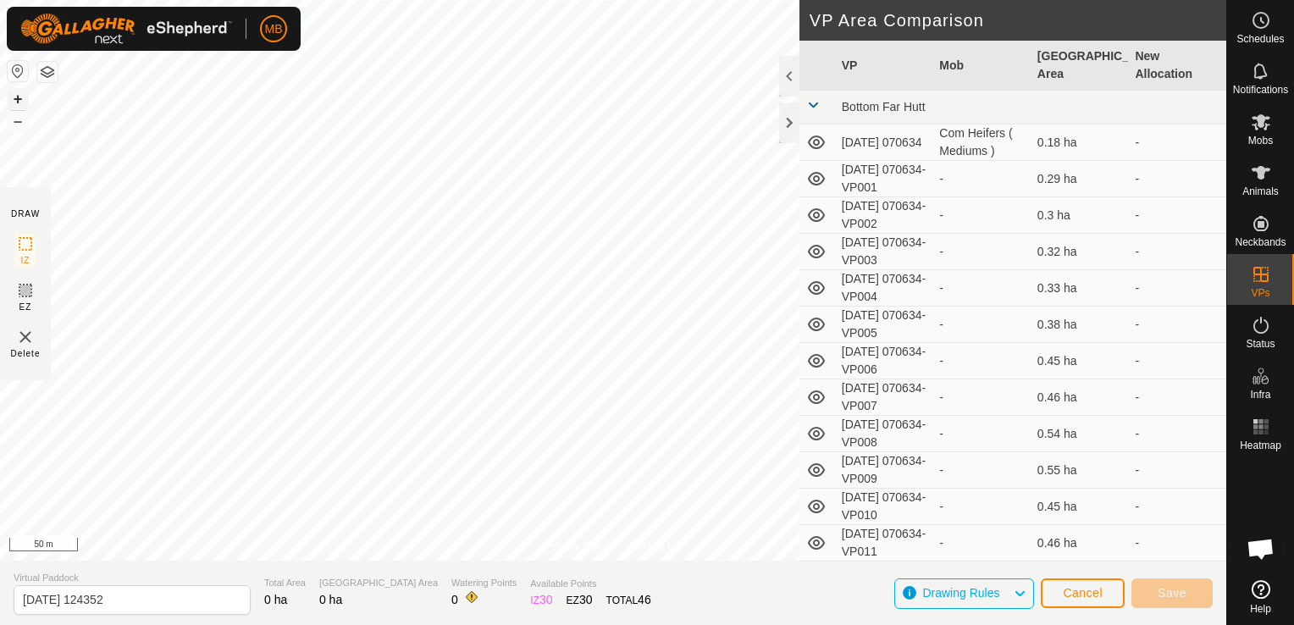
click at [20, 96] on button "+" at bounding box center [18, 99] width 20 height 20
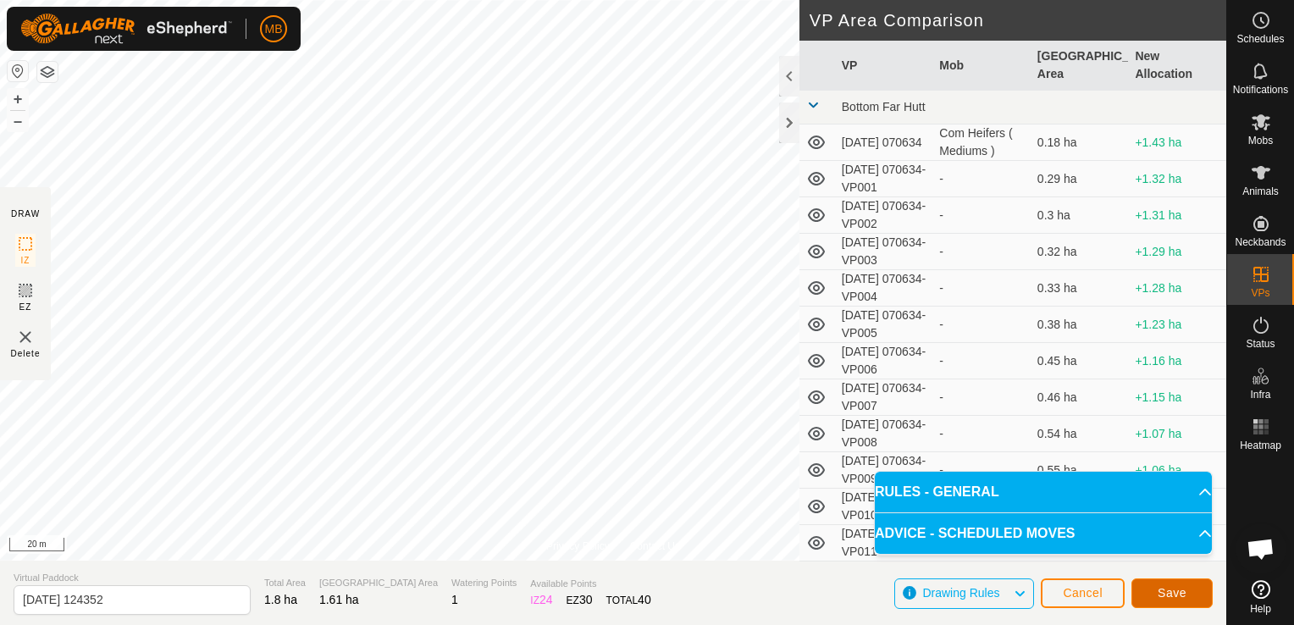
click at [1189, 589] on button "Save" at bounding box center [1171, 593] width 81 height 30
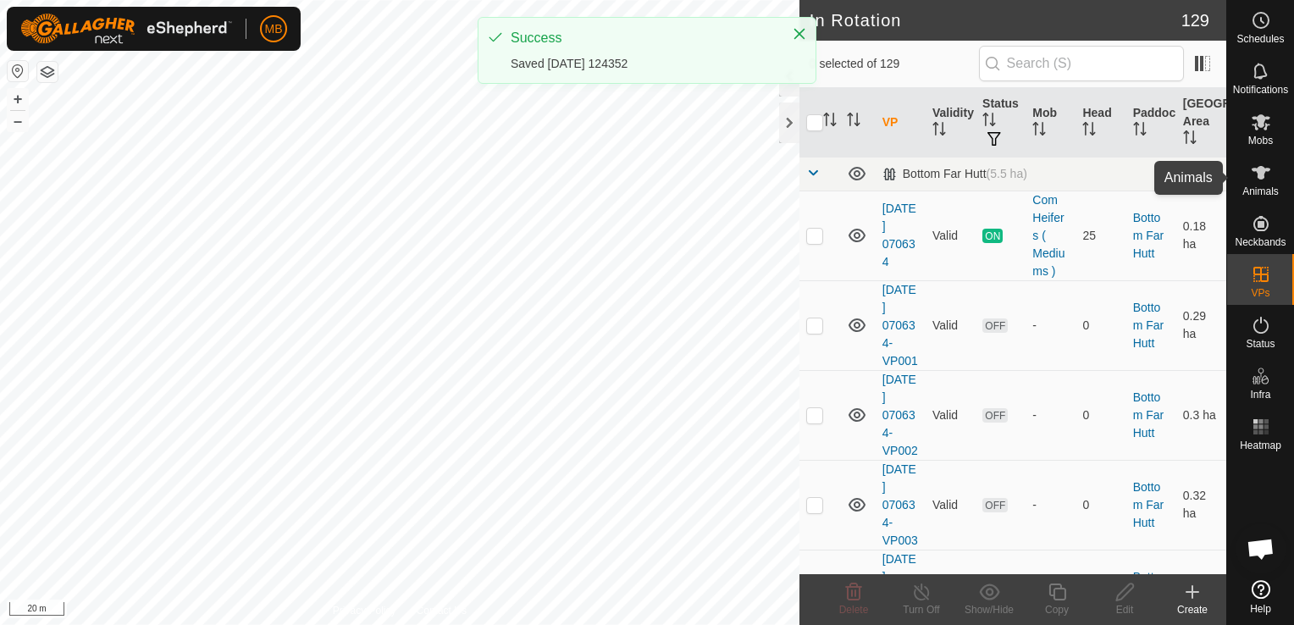
click at [1260, 179] on icon at bounding box center [1260, 173] width 20 height 20
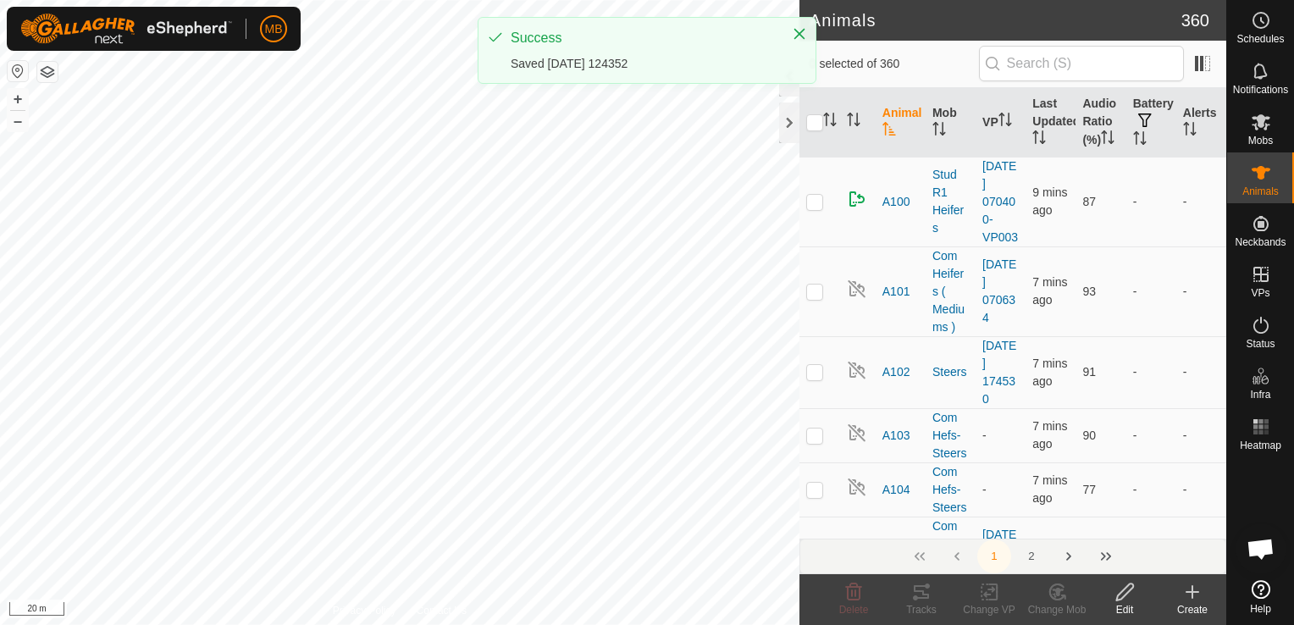
click at [486, 624] on html "MB Schedules Notifications Mobs Animals Neckbands VPs Status Infra Heatmap Help…" at bounding box center [647, 312] width 1294 height 625
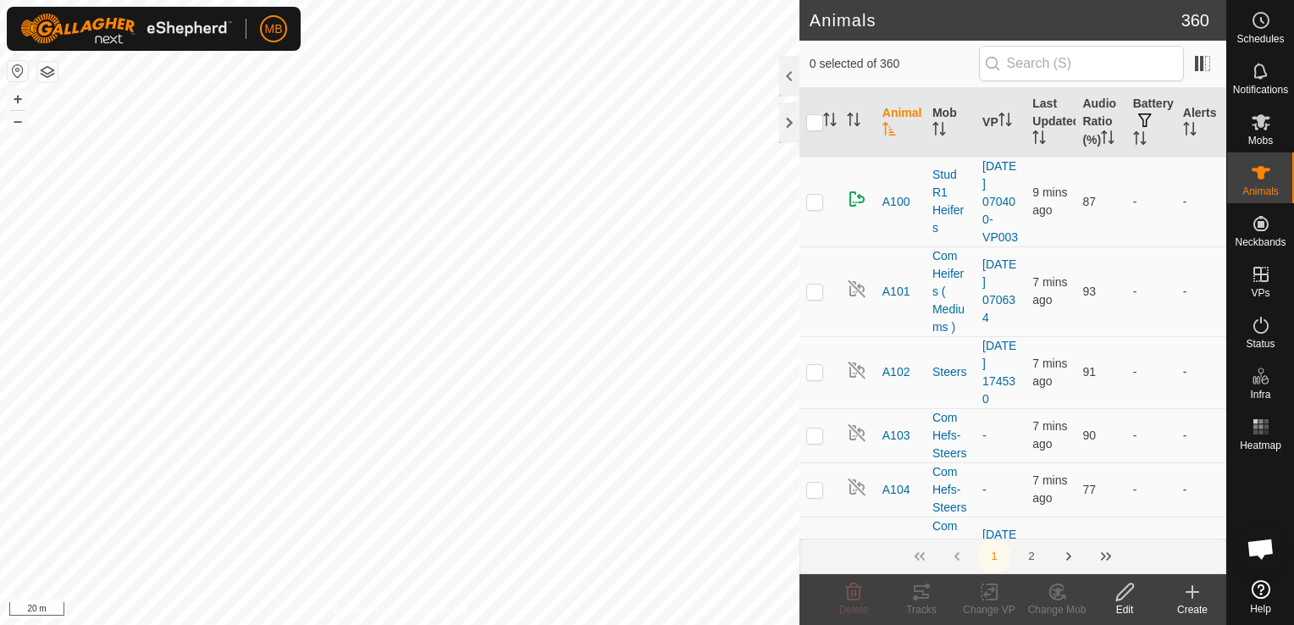
click at [220, 260] on div "Segment length must be longer than 5 m (Current: 4.4 m) . + – ⇧ i 20 m" at bounding box center [399, 312] width 799 height 625
click at [239, 151] on div "Segment length must be longer than 5 m (Current: 4.4 m) . + – ⇧ i 20 m" at bounding box center [399, 312] width 799 height 625
checkbox input "true"
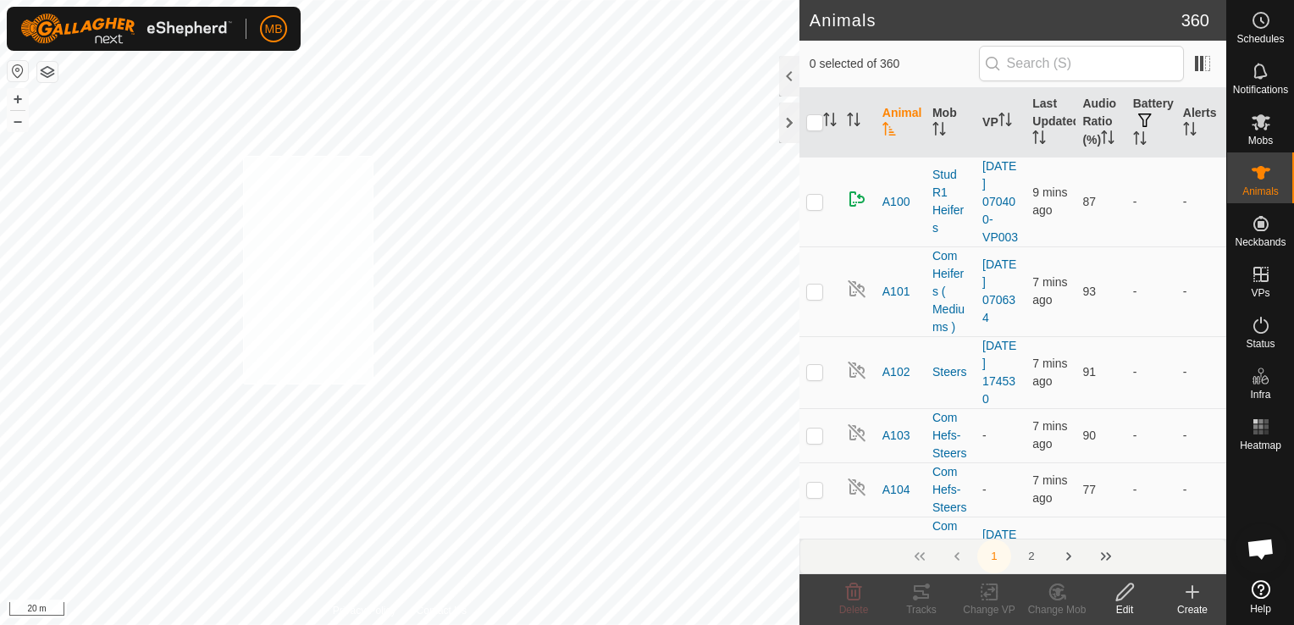
checkbox input "true"
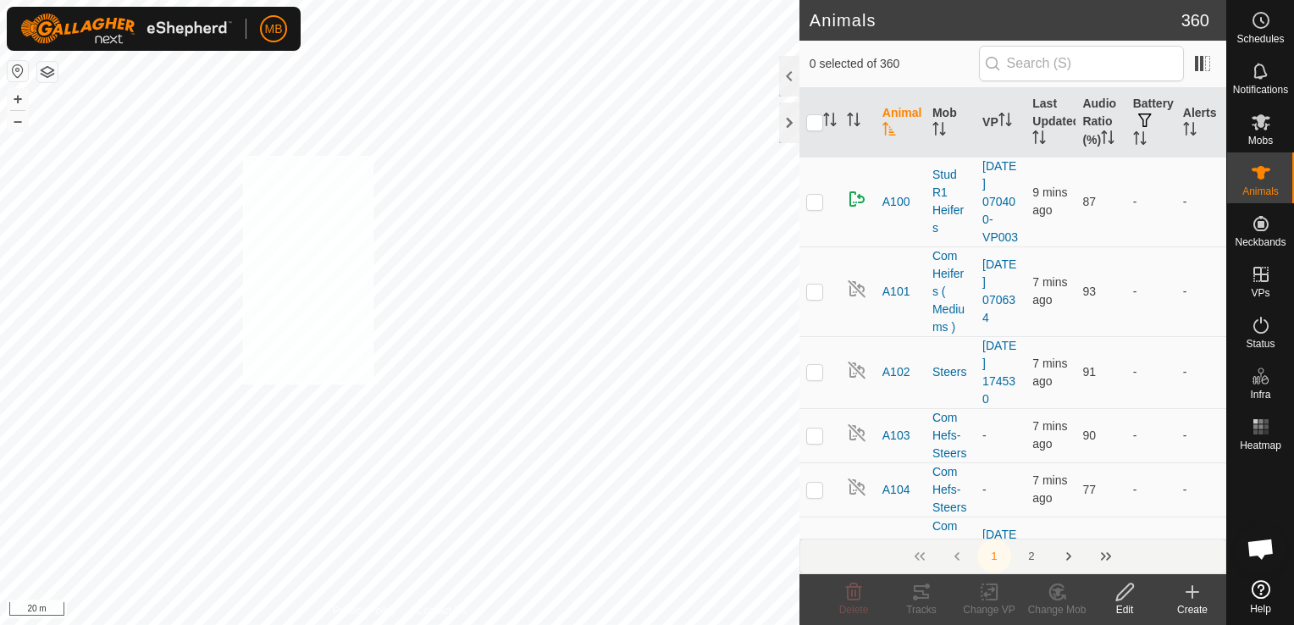
checkbox input "true"
click at [220, 157] on div "A173 0217220595 Com Hefs-Steers - + – ⇧ i 20 m" at bounding box center [399, 312] width 799 height 625
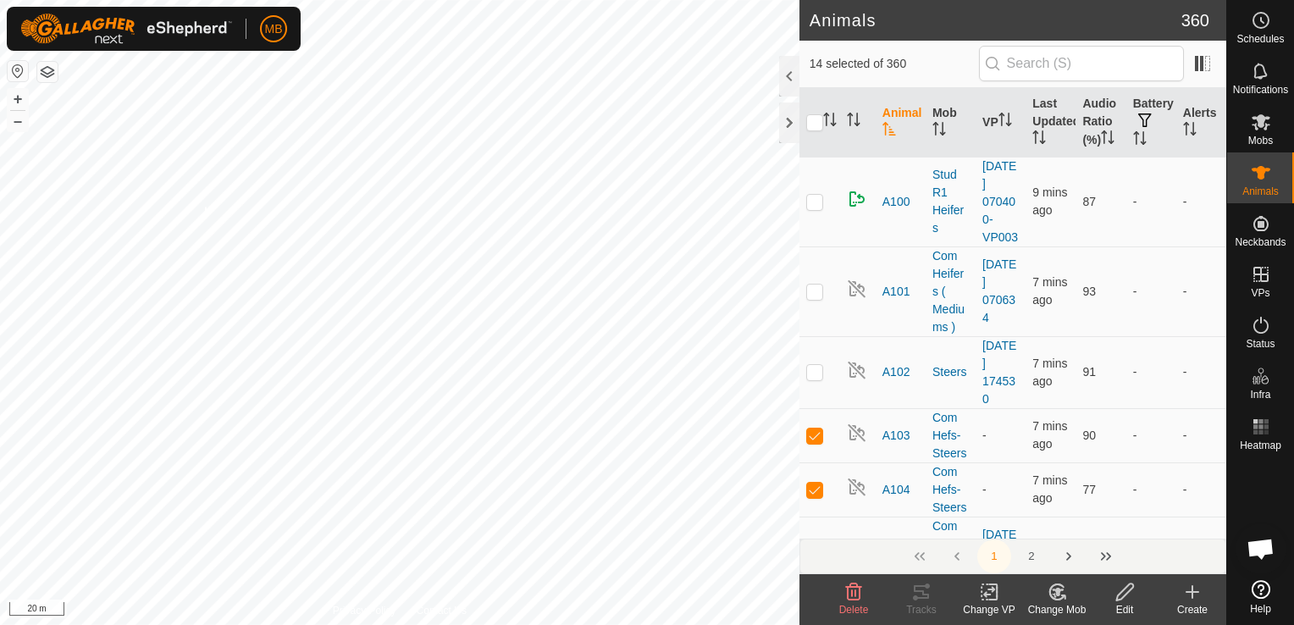
click at [152, 190] on div "A173 0217220595 Com Hefs-Steers - + – ⇧ i 20 m" at bounding box center [399, 312] width 799 height 625
click at [229, 137] on div "A173 0217220595 Com Hefs-Steers - + – ⇧ i 20 m" at bounding box center [399, 312] width 799 height 625
checkbox input "true"
click at [1252, 130] on icon at bounding box center [1260, 122] width 20 height 20
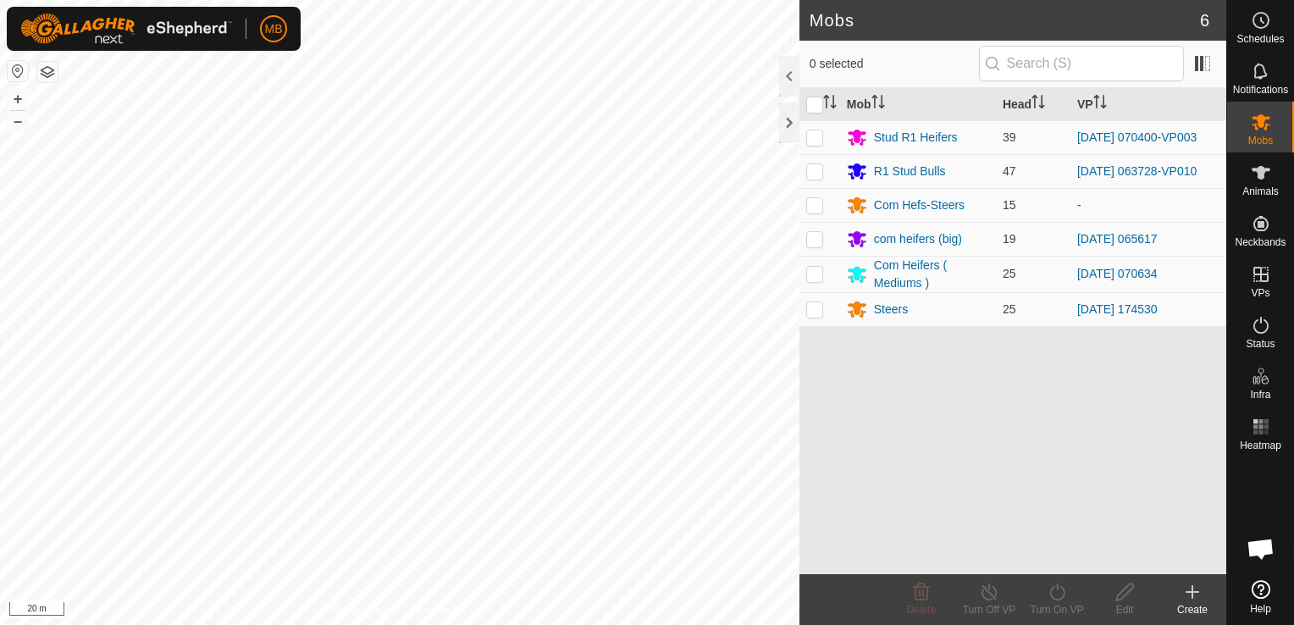
click at [1193, 599] on icon at bounding box center [1192, 592] width 20 height 20
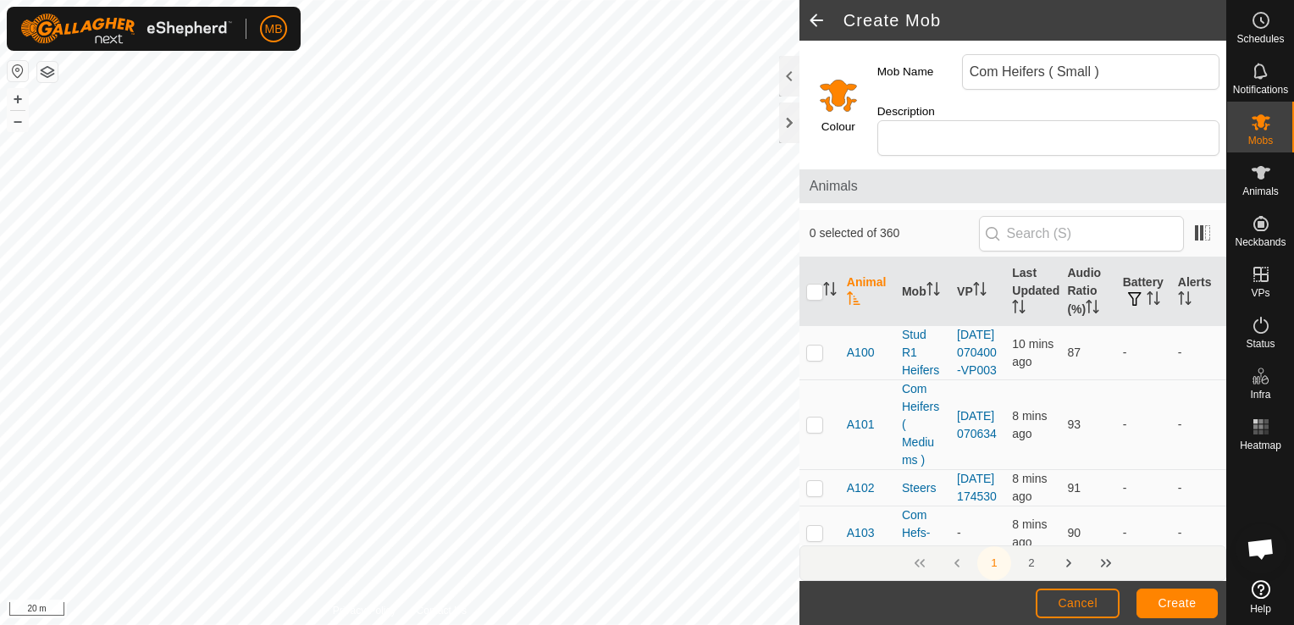
type input "Com Heifers ( Small )"
click at [833, 100] on input "Select a color" at bounding box center [838, 94] width 41 height 41
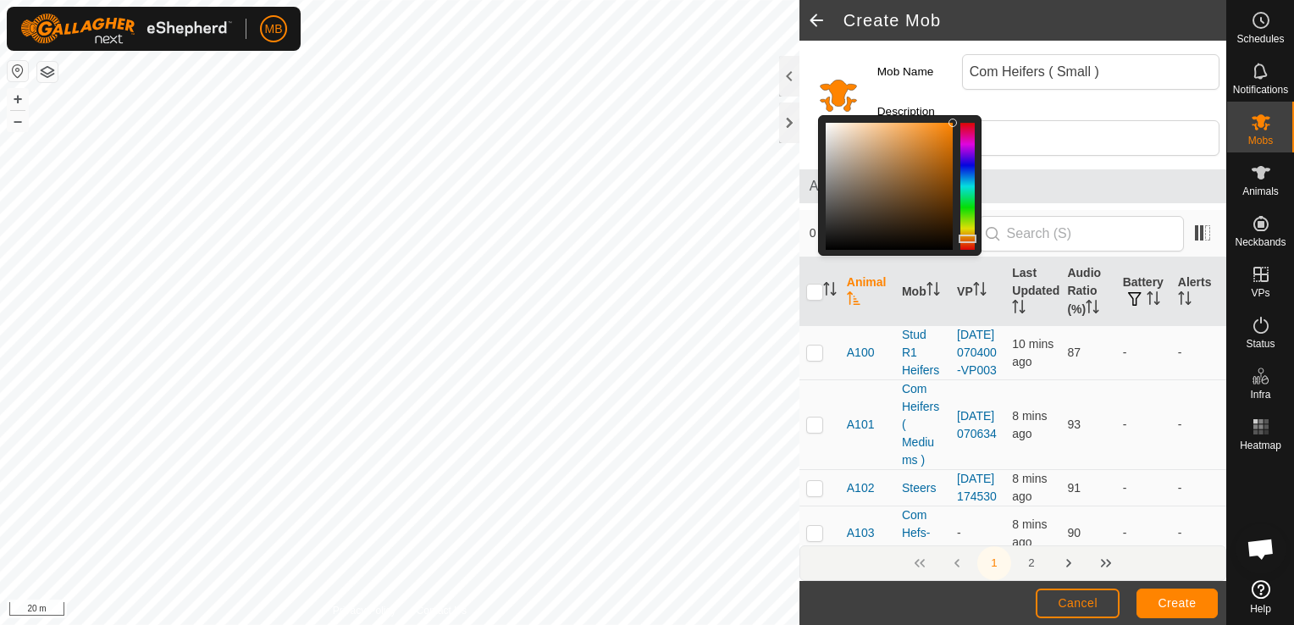
click at [897, 173] on div at bounding box center [888, 186] width 127 height 127
click at [913, 184] on div at bounding box center [888, 186] width 127 height 127
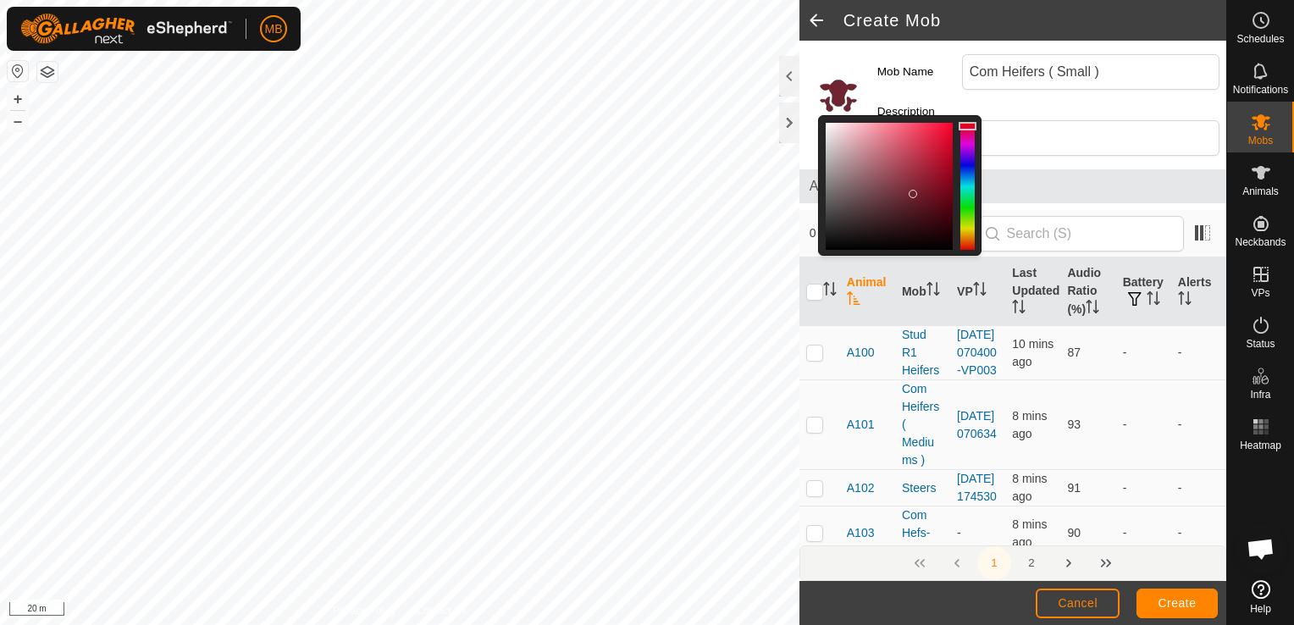
click at [968, 123] on div at bounding box center [967, 186] width 14 height 127
click at [1173, 612] on button "Create" at bounding box center [1176, 603] width 81 height 30
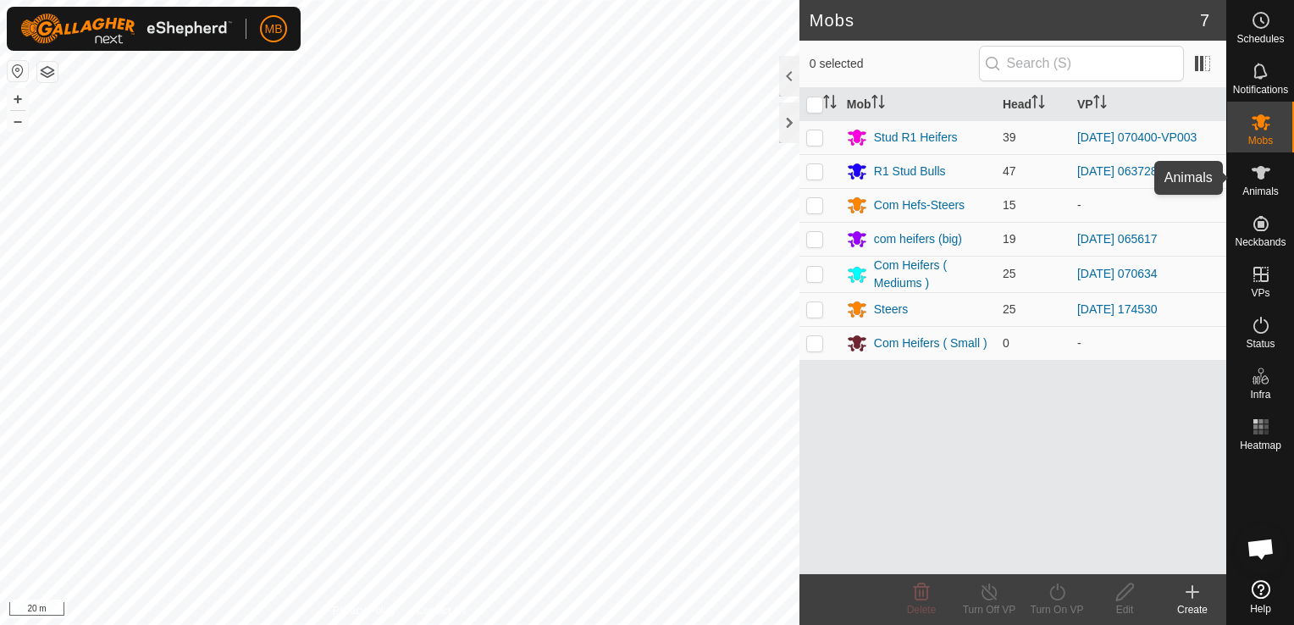
click at [1266, 201] on div "Animals" at bounding box center [1260, 177] width 67 height 51
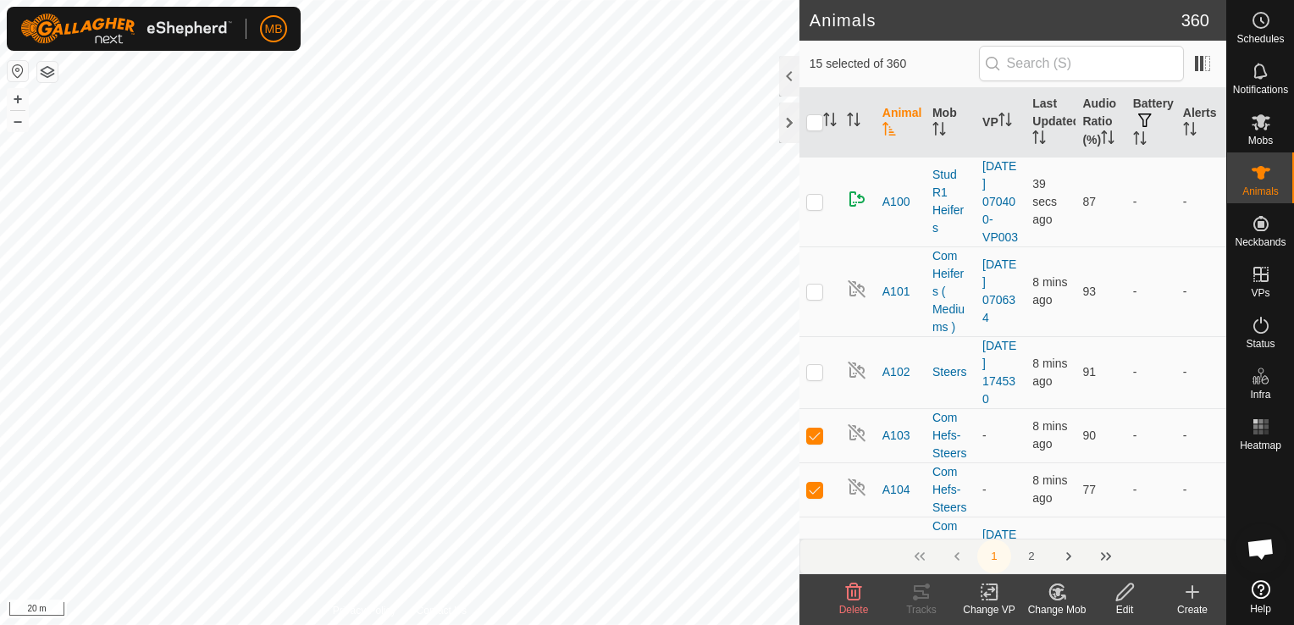
checkbox input "true"
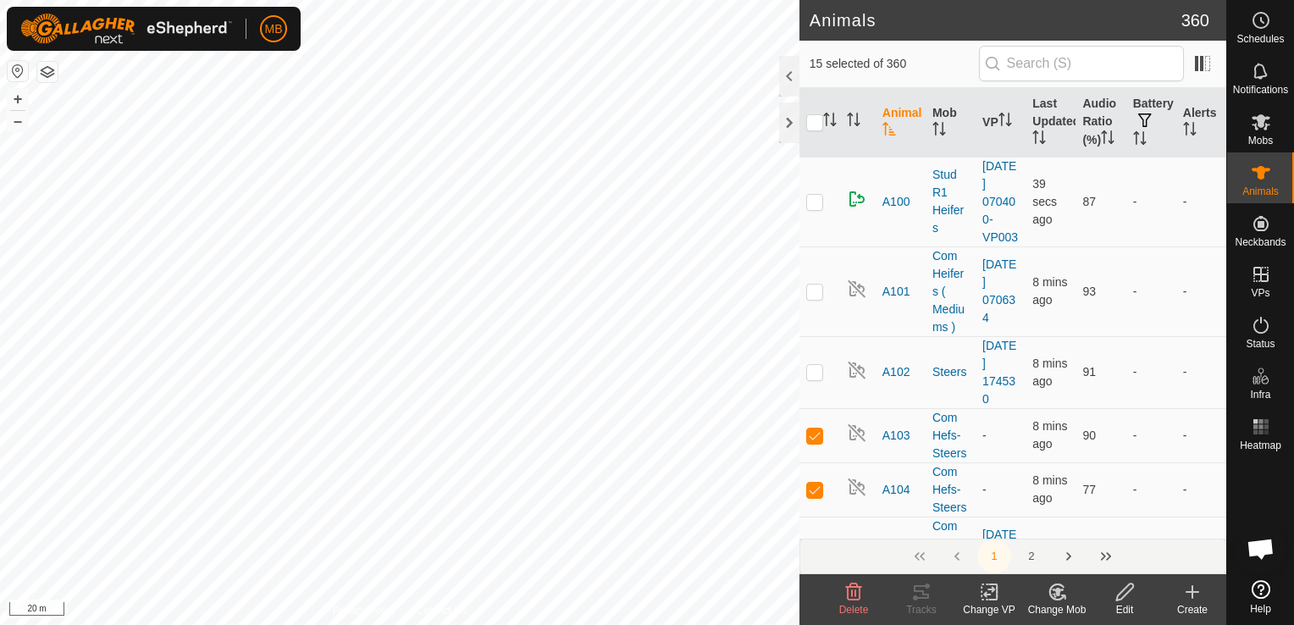
checkbox input "true"
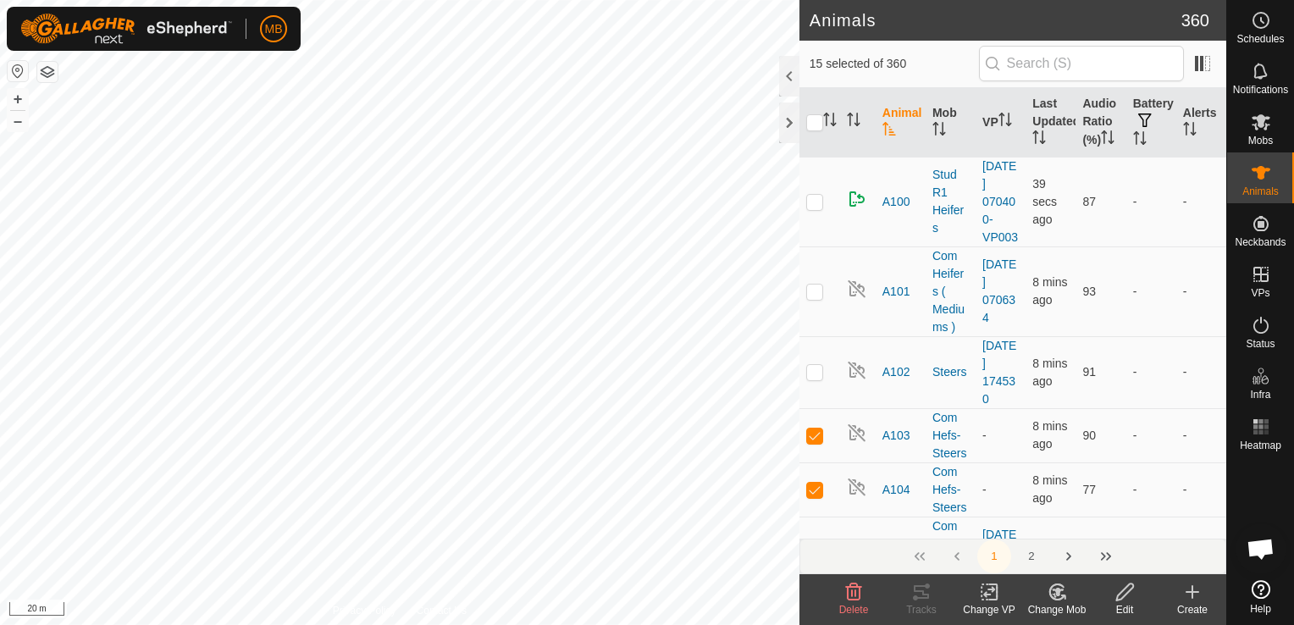
checkbox input "true"
click at [1055, 604] on div "Change Mob" at bounding box center [1057, 609] width 68 height 15
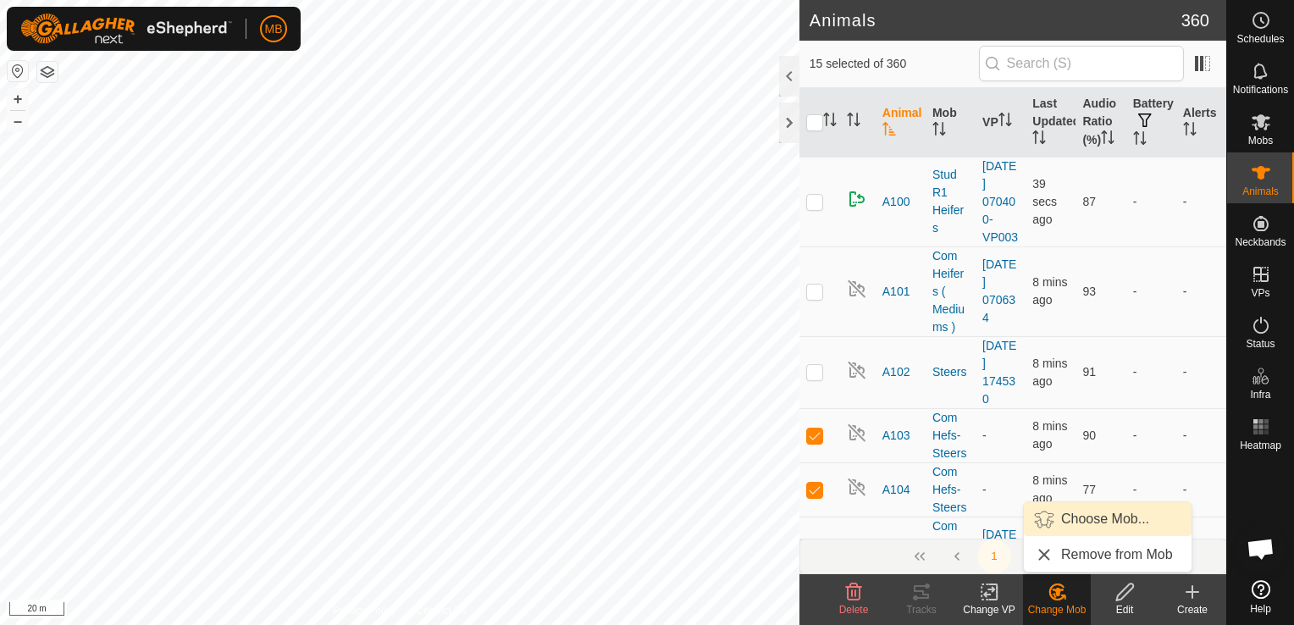
click at [1087, 526] on link "Choose Mob..." at bounding box center [1107, 519] width 168 height 34
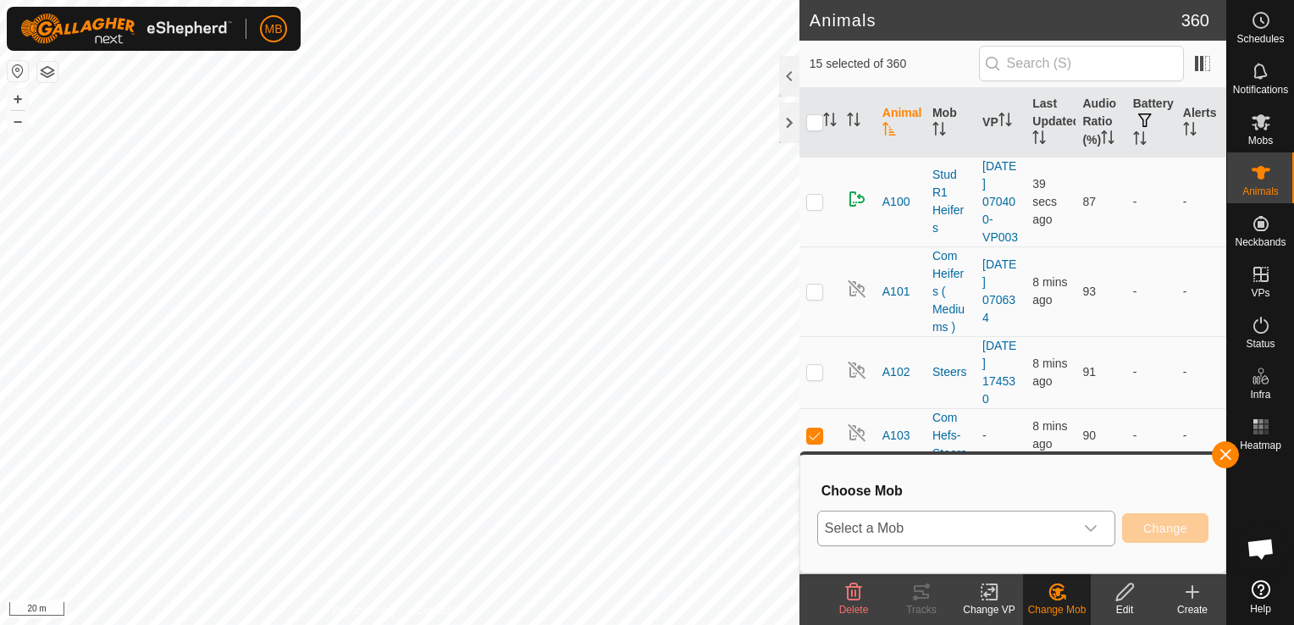
click at [1088, 530] on icon "dropdown trigger" at bounding box center [1091, 528] width 14 height 14
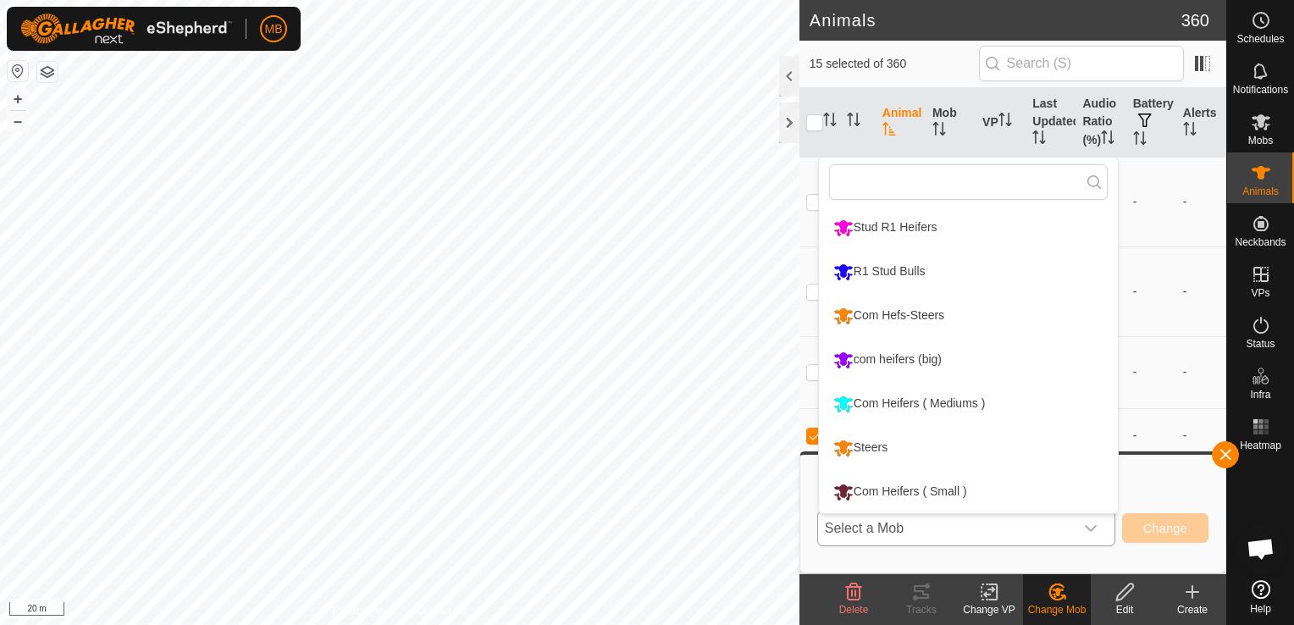
click at [959, 487] on li "Com Heifers ( Small )" at bounding box center [968, 492] width 299 height 42
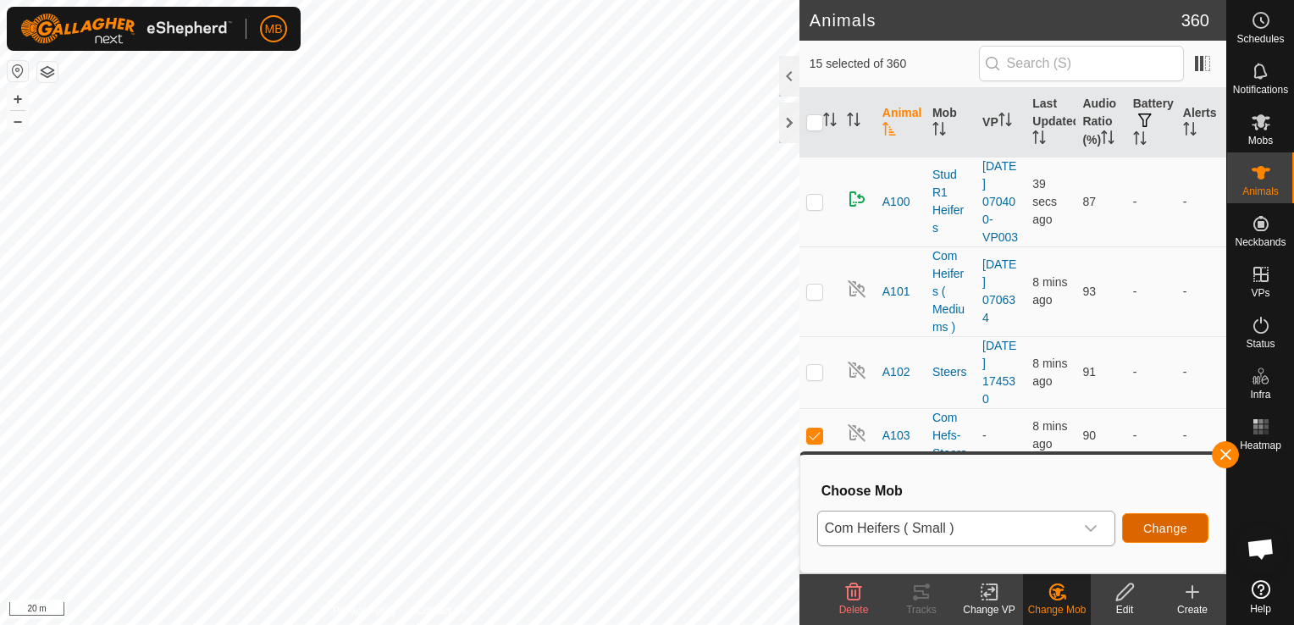
click at [1158, 535] on button "Change" at bounding box center [1165, 528] width 86 height 30
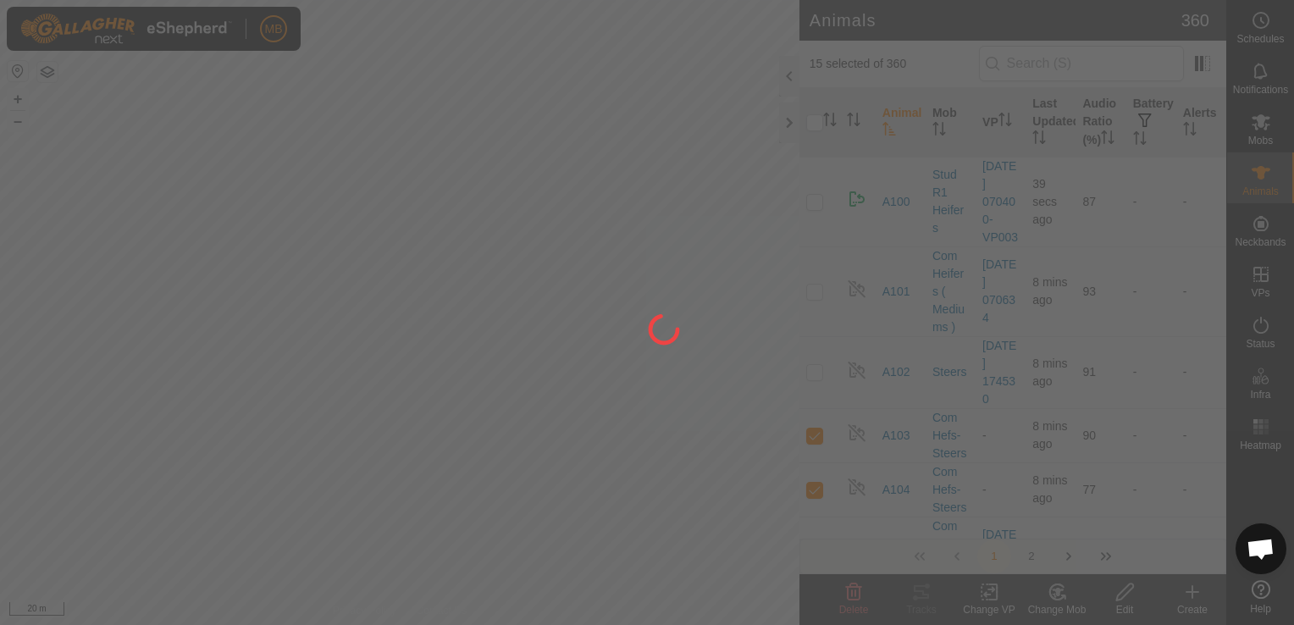
checkbox input "false"
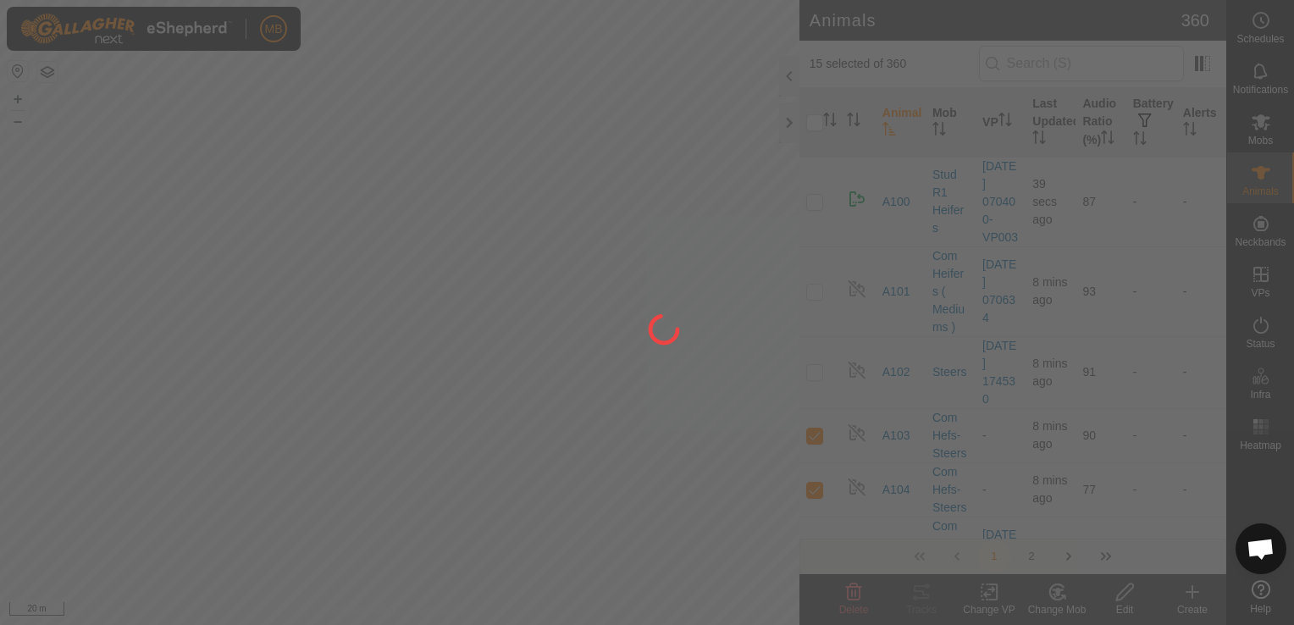
checkbox input "false"
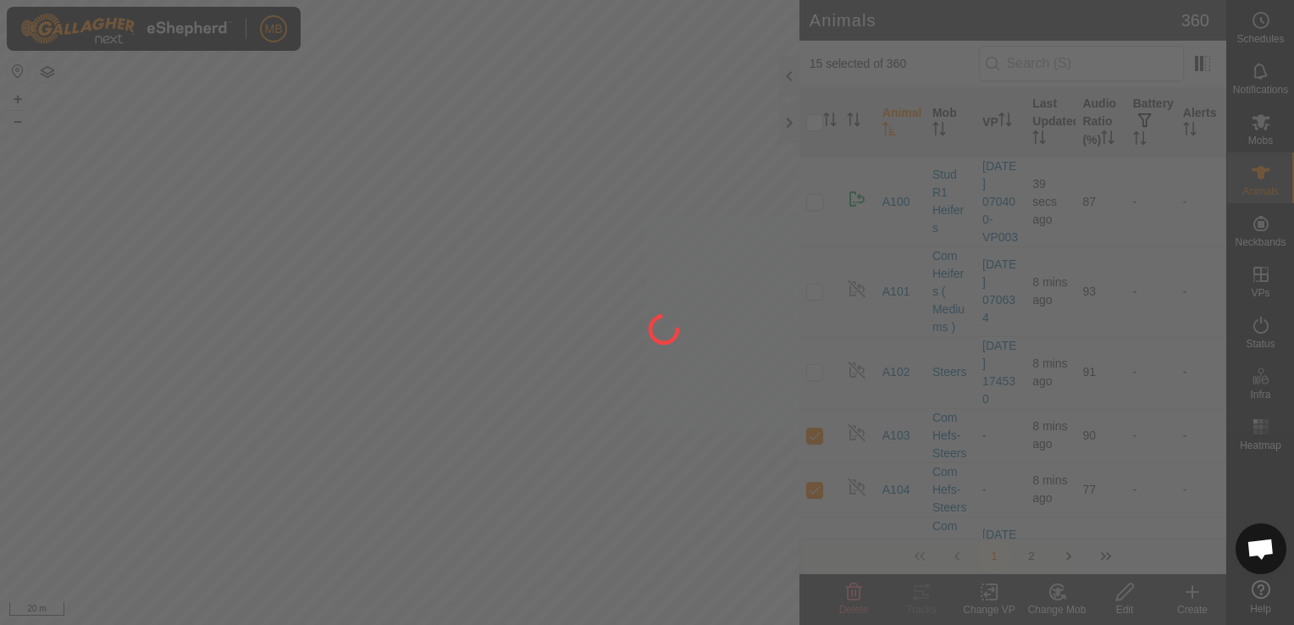
checkbox input "false"
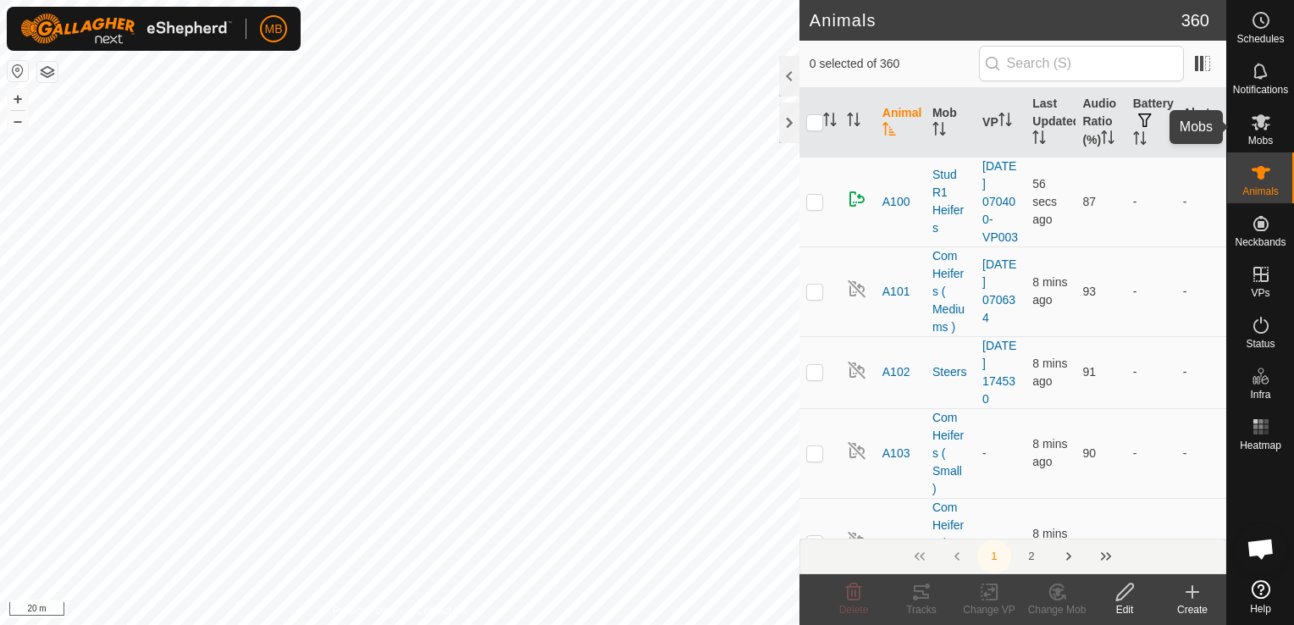
click at [1266, 137] on span "Mobs" at bounding box center [1260, 140] width 25 height 10
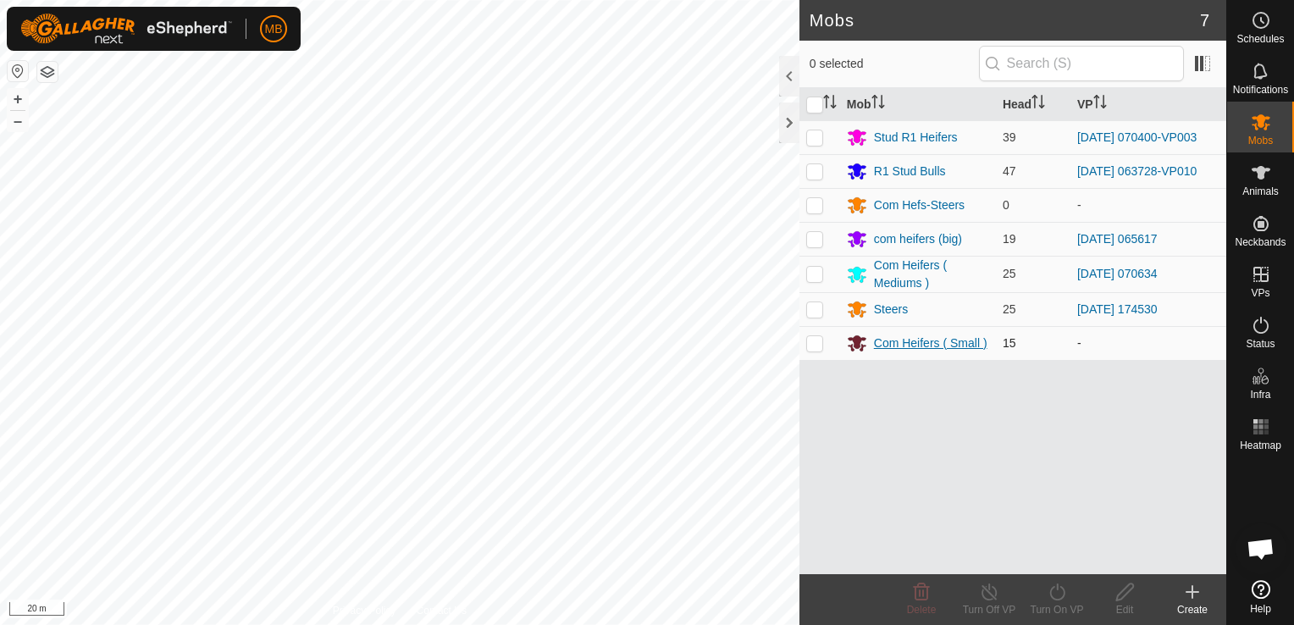
click at [888, 343] on div "Com Heifers ( Small )" at bounding box center [930, 343] width 113 height 18
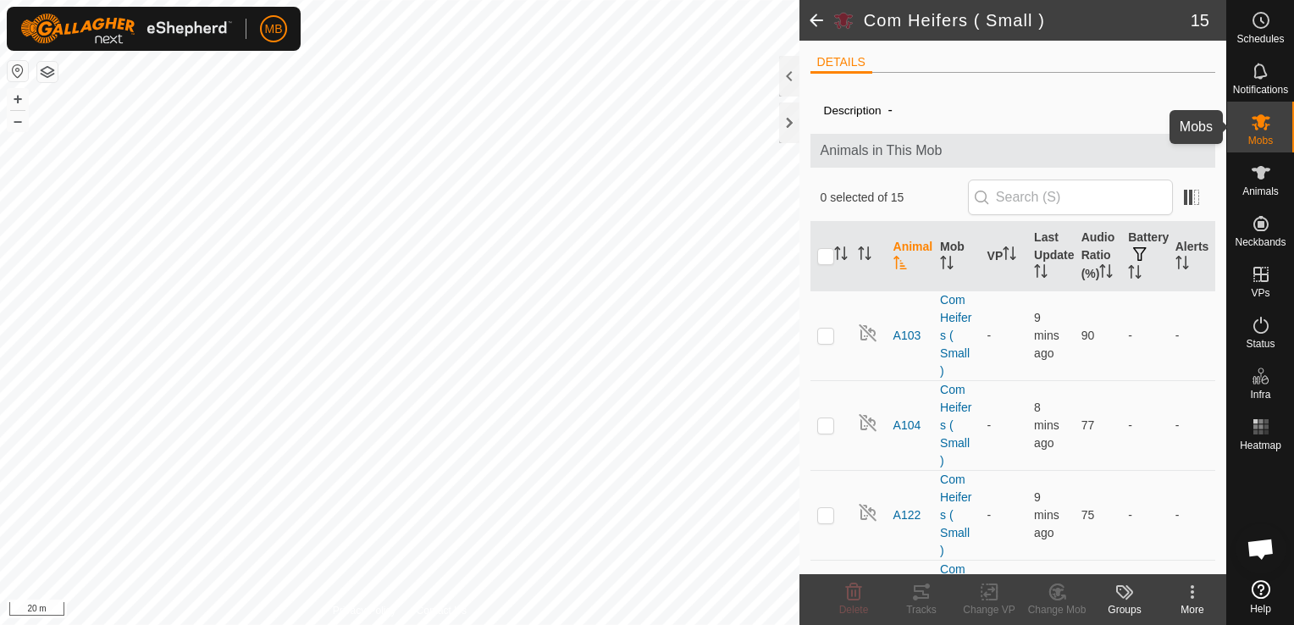
click at [1270, 125] on icon at bounding box center [1260, 122] width 20 height 20
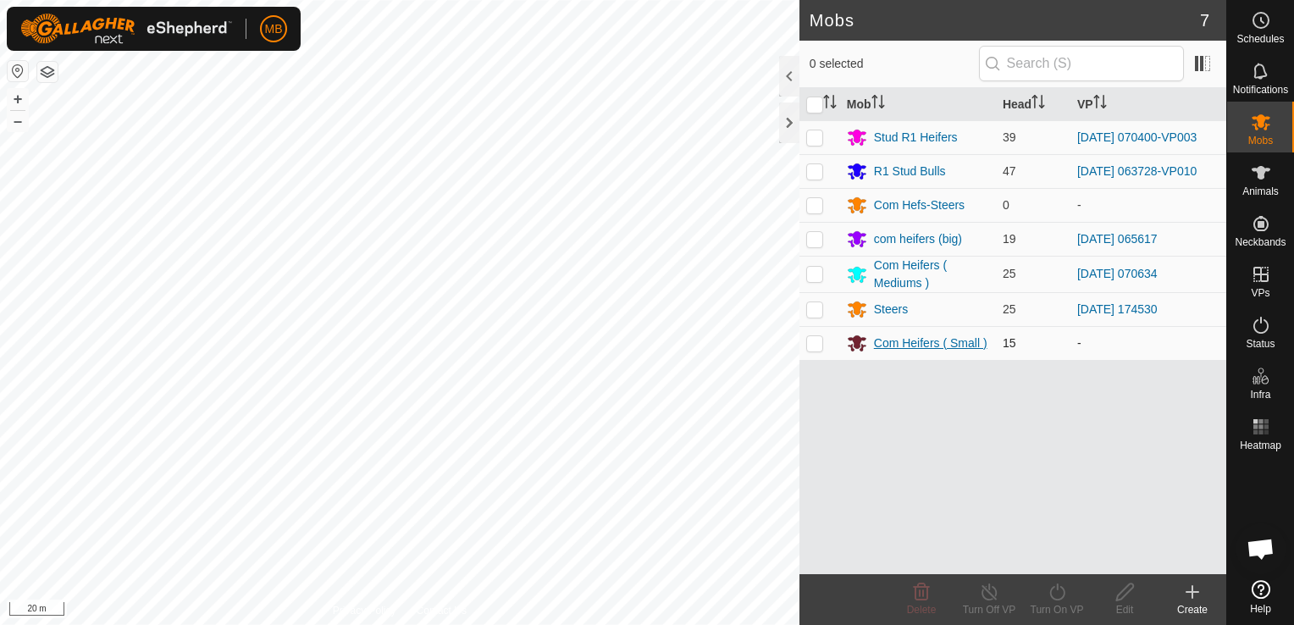
click at [959, 345] on div "Com Heifers ( Small )" at bounding box center [930, 343] width 113 height 18
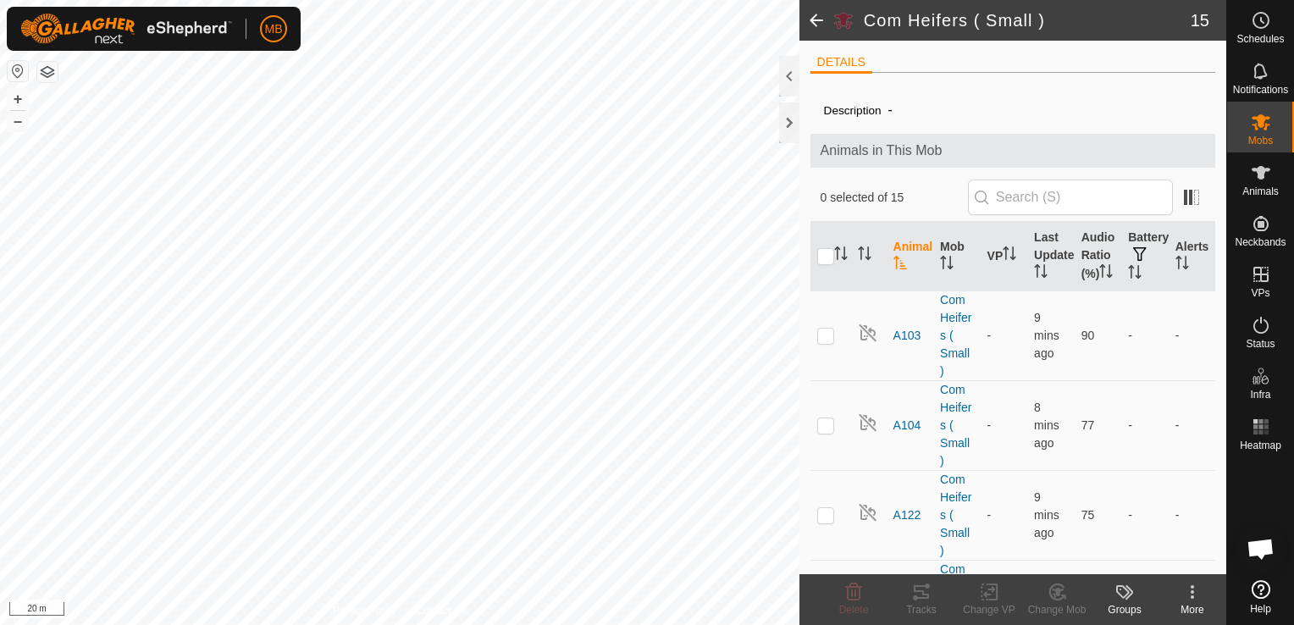
click at [811, 18] on span at bounding box center [816, 20] width 34 height 41
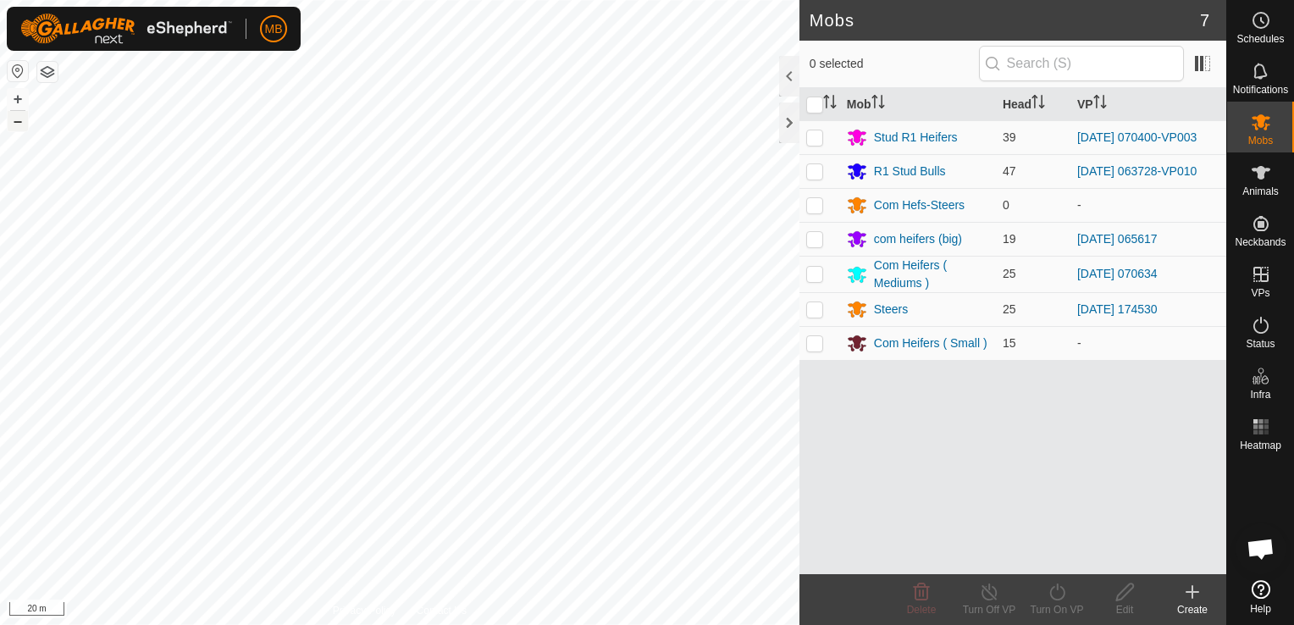
click at [24, 129] on button "–" at bounding box center [18, 121] width 20 height 20
click at [17, 97] on button "+" at bounding box center [18, 99] width 20 height 20
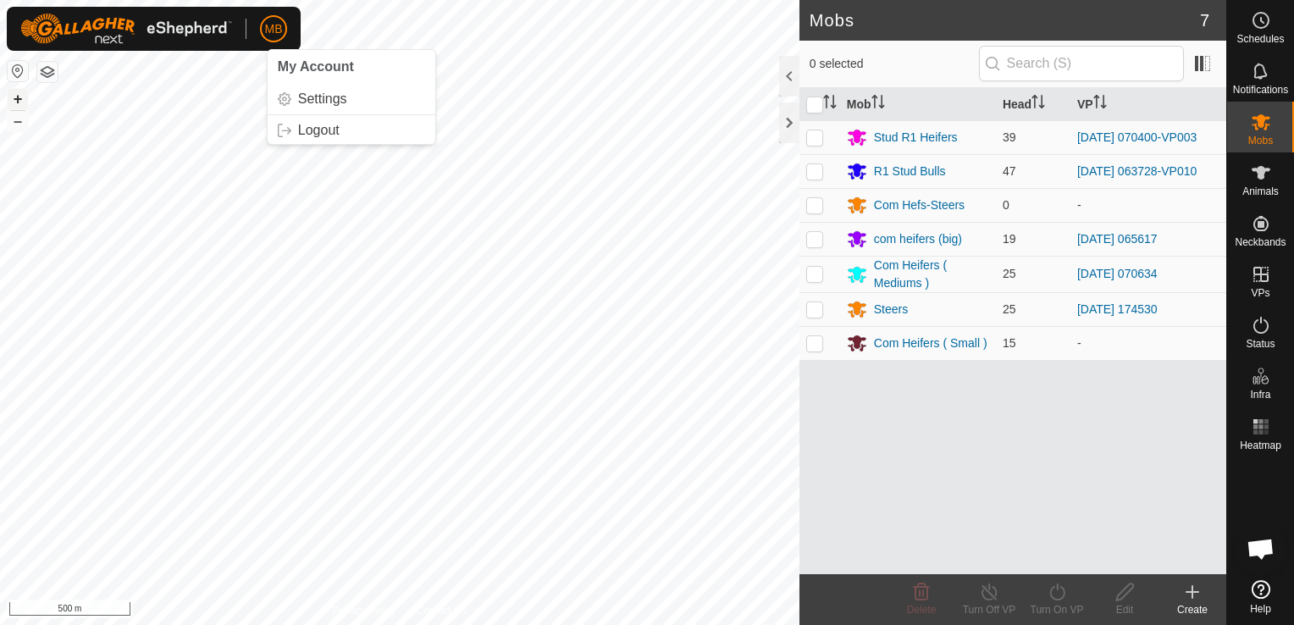
click at [17, 97] on button "+" at bounding box center [18, 99] width 20 height 20
